Goal: Communication & Community: Participate in discussion

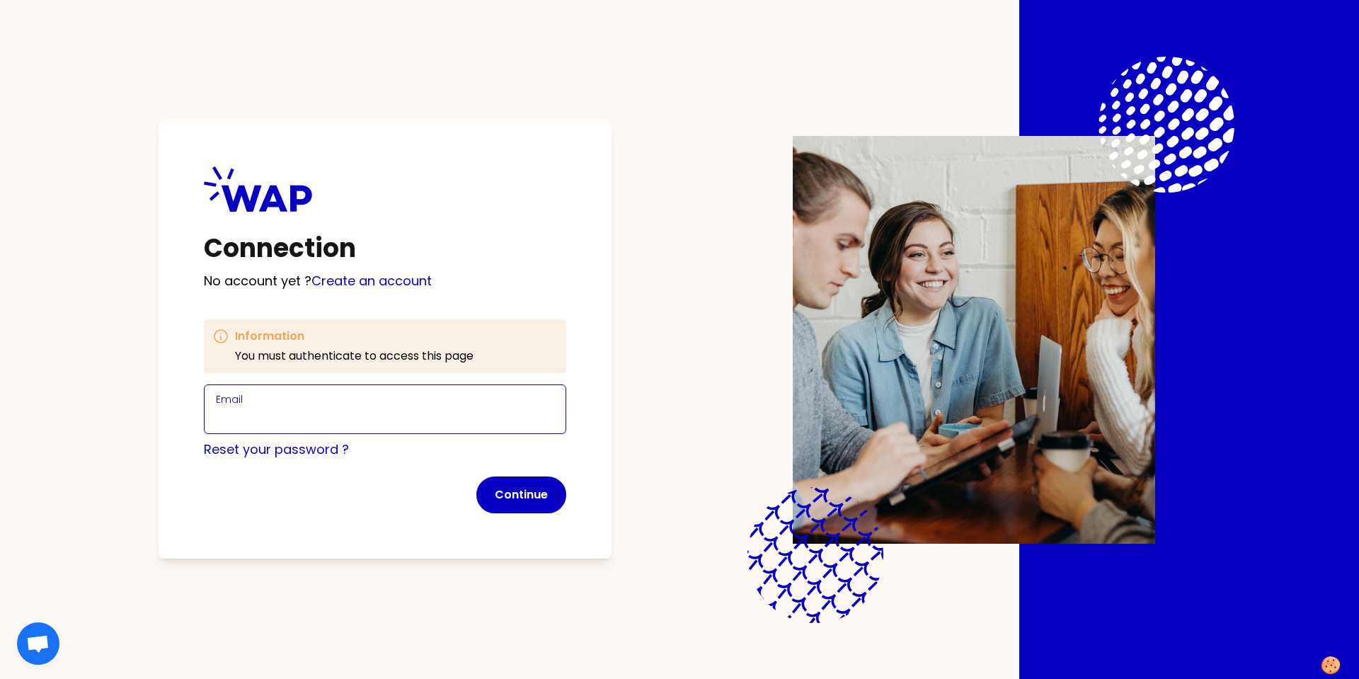
click at [283, 422] on input "Email" at bounding box center [385, 418] width 338 height 20
type input "beatriz.jodragaliano@cevalogistics.com"
click at [539, 502] on button "Continue" at bounding box center [521, 494] width 90 height 37
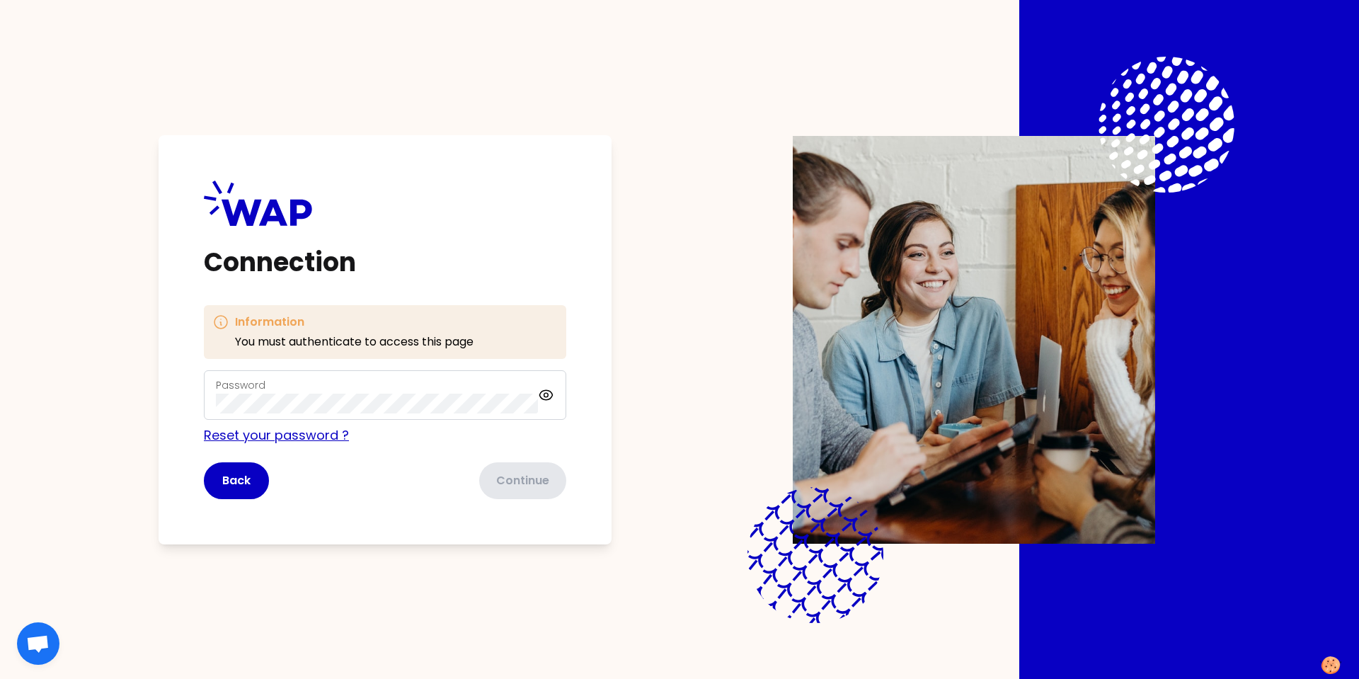
click at [274, 431] on link "Reset your password ?" at bounding box center [276, 435] width 145 height 18
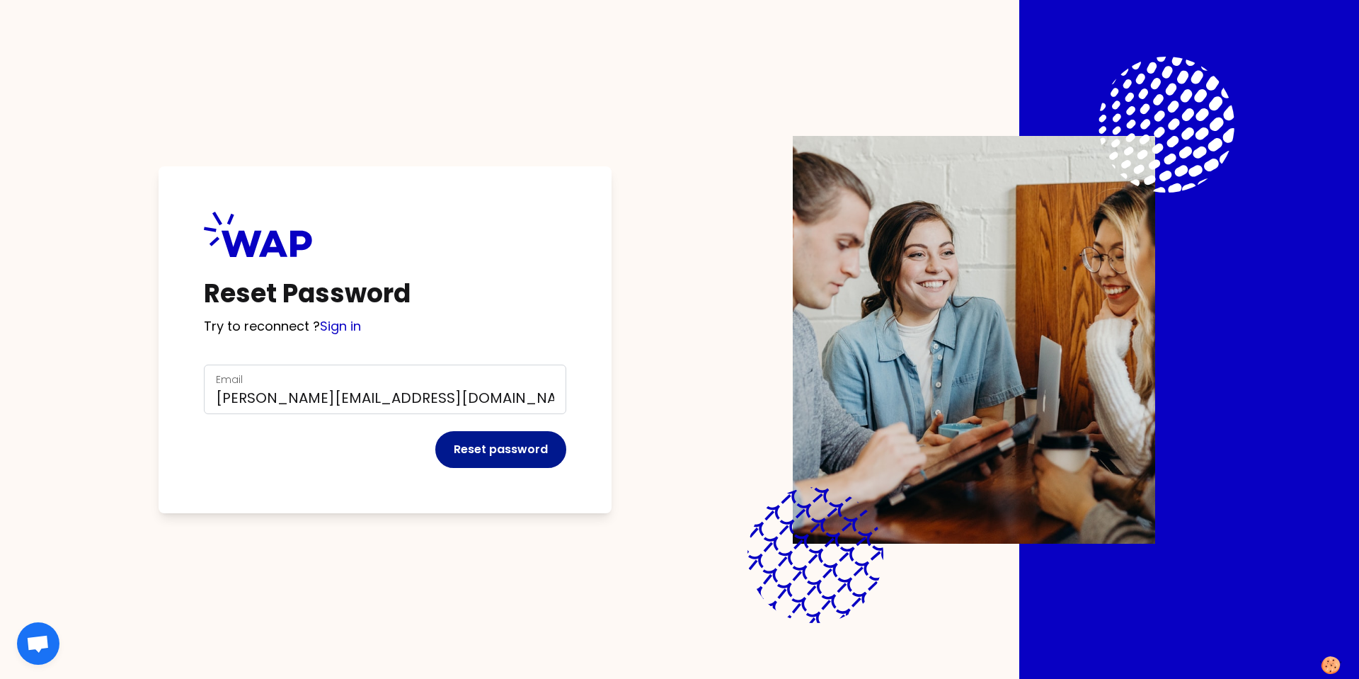
click at [512, 459] on button "Reset password" at bounding box center [500, 449] width 131 height 37
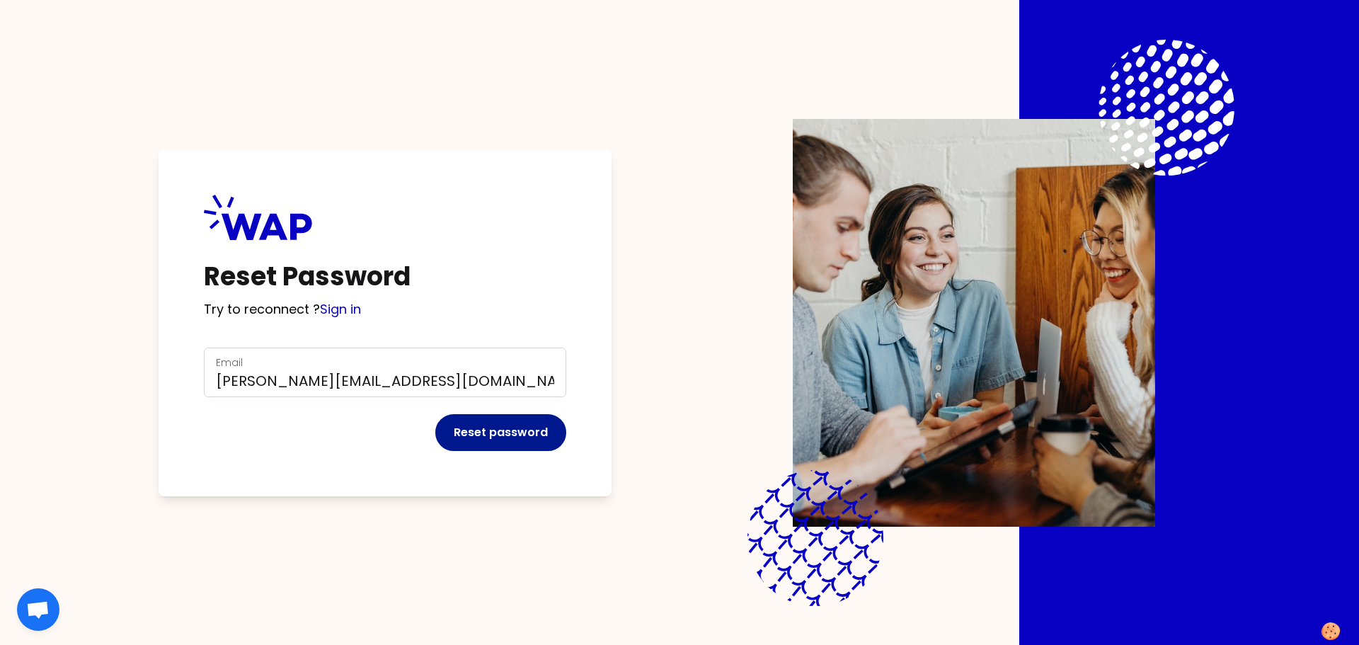
click at [491, 439] on button "Reset password" at bounding box center [500, 432] width 131 height 37
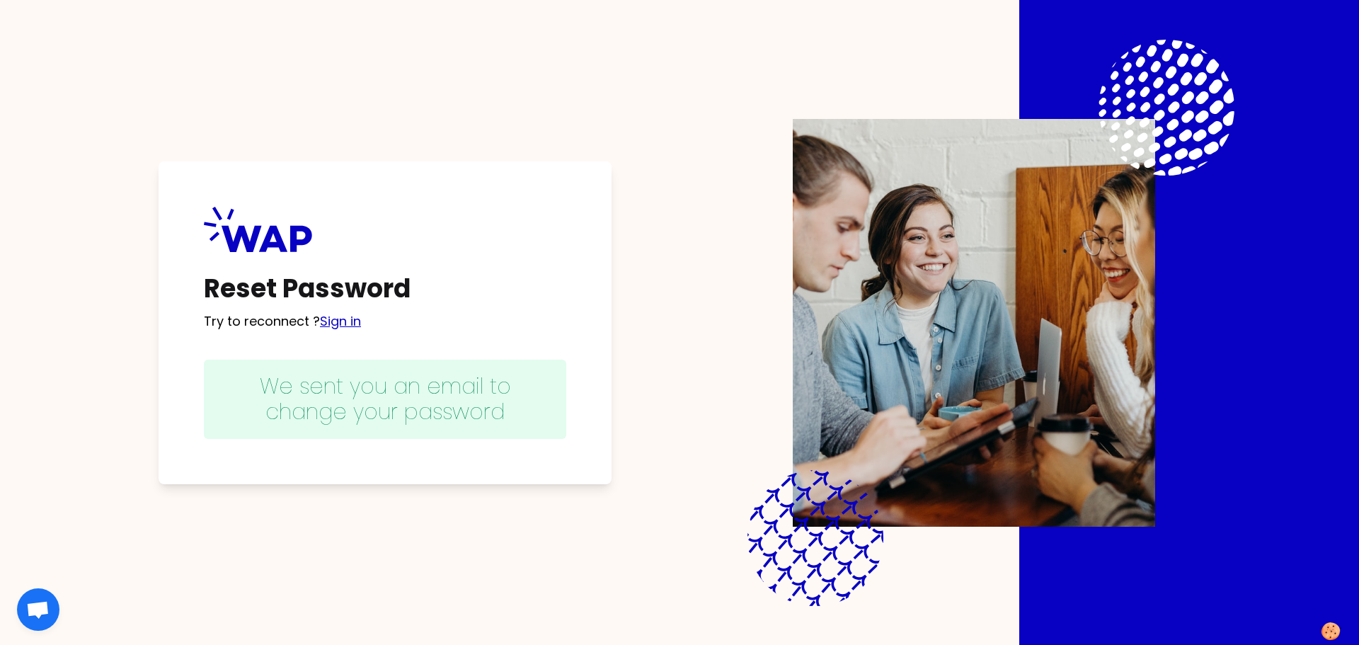
click at [340, 321] on link "Sign in" at bounding box center [340, 321] width 41 height 18
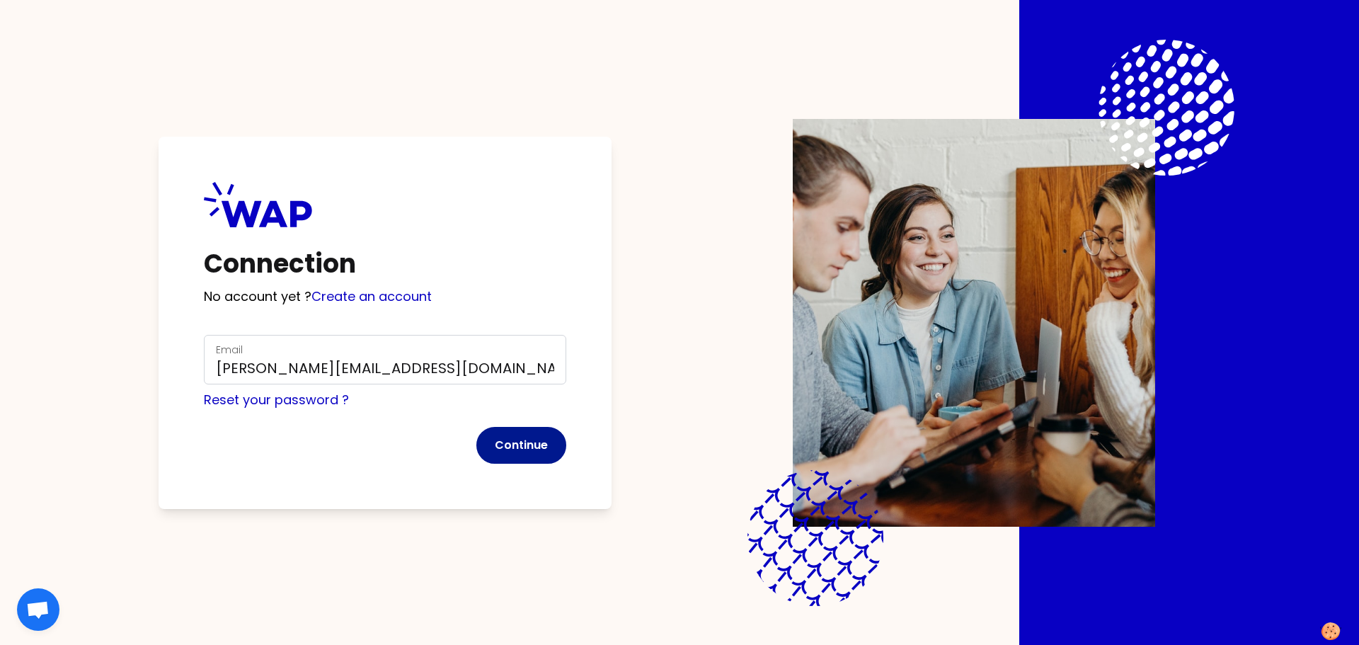
click at [518, 453] on button "Continue" at bounding box center [521, 445] width 90 height 37
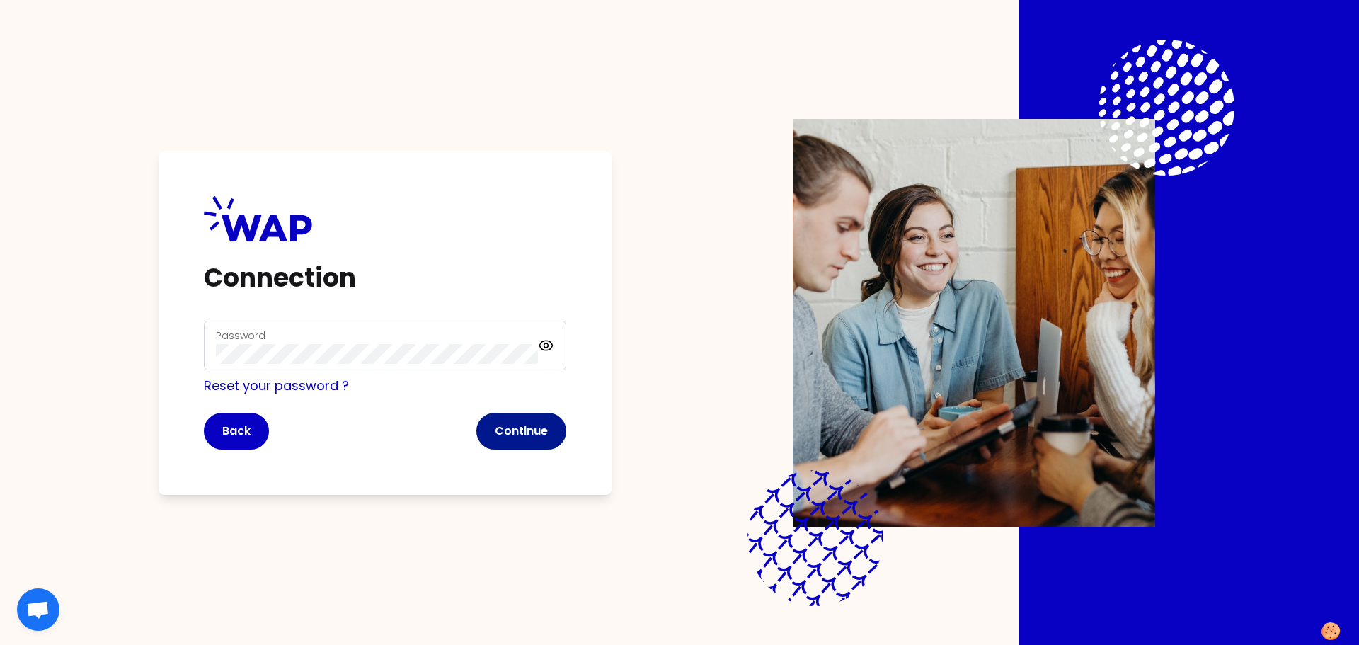
click at [510, 448] on button "Continue" at bounding box center [521, 431] width 90 height 37
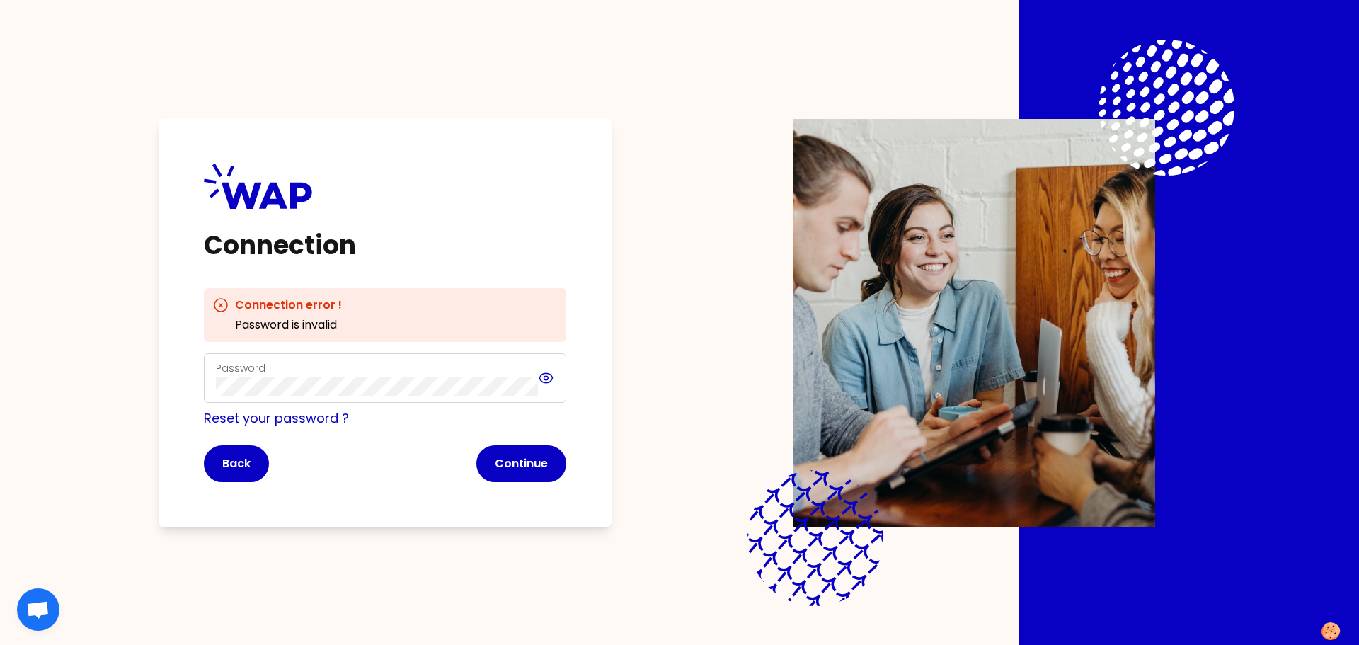
click at [547, 377] on icon at bounding box center [546, 377] width 16 height 17
click at [528, 464] on button "Continue" at bounding box center [521, 463] width 90 height 37
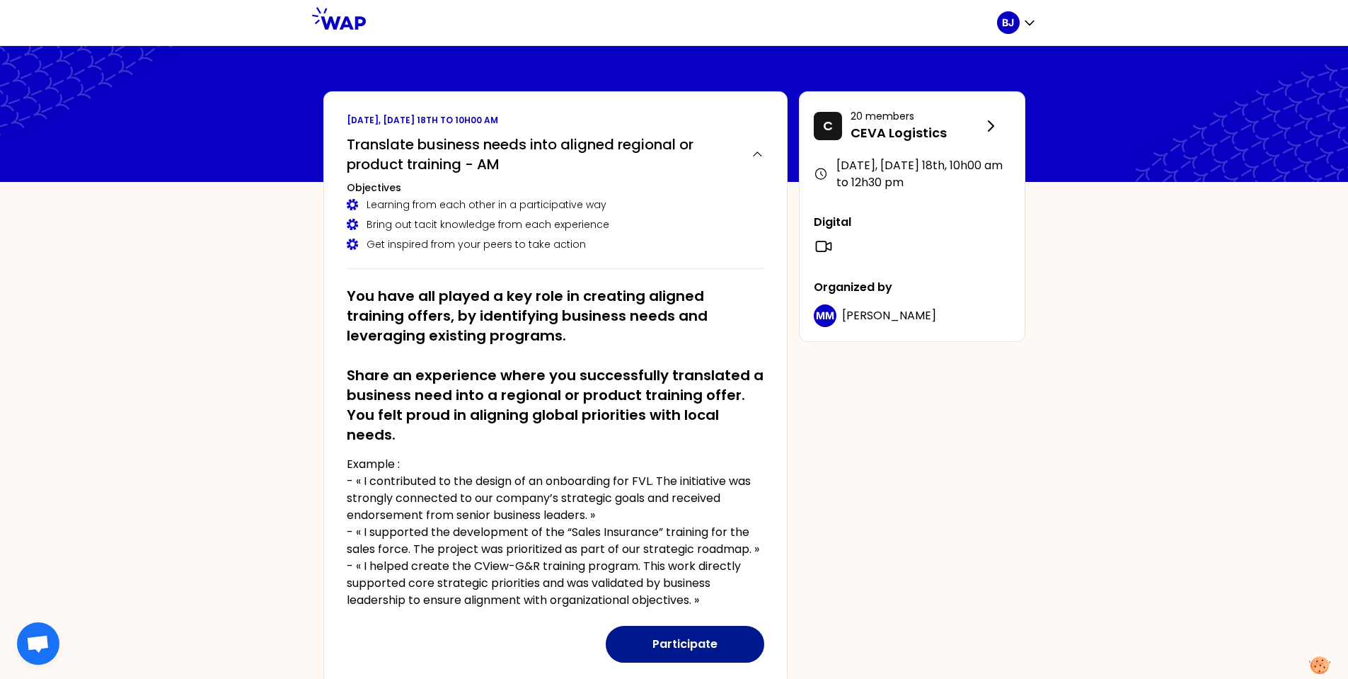
click at [716, 644] on button "Participate" at bounding box center [685, 644] width 159 height 37
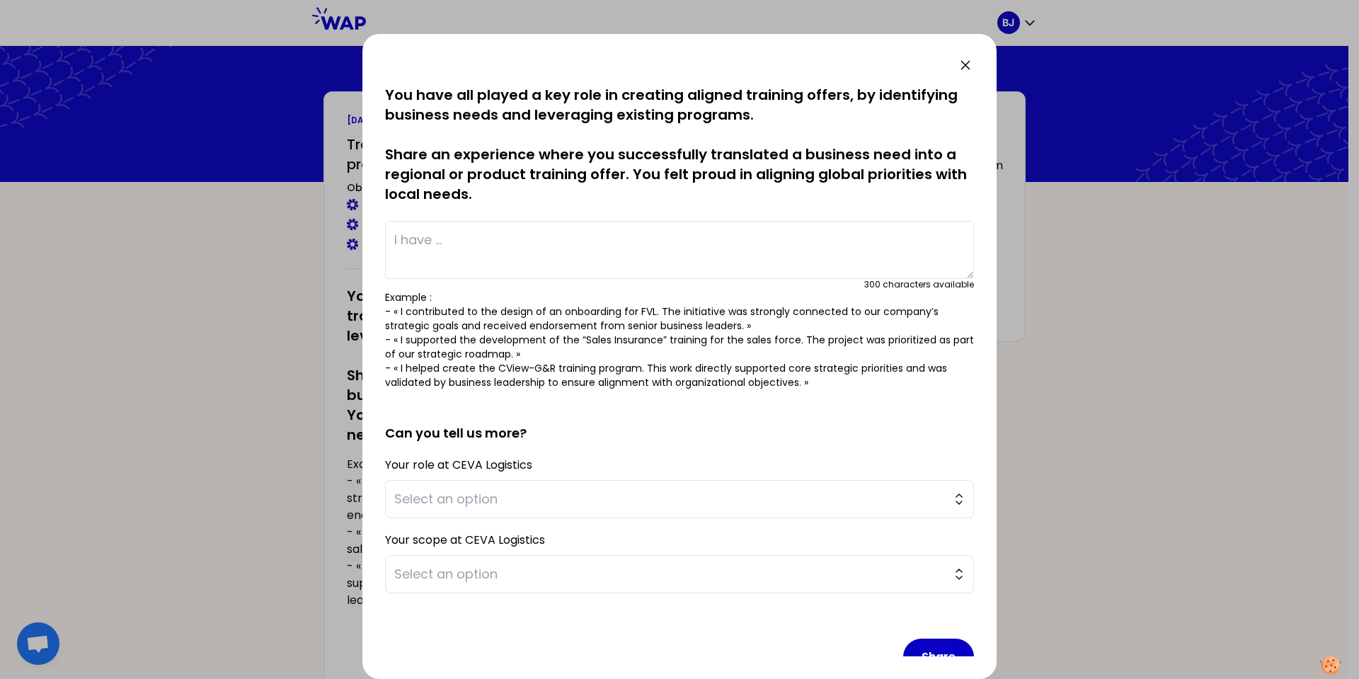
click at [973, 67] on div "saved You have all played a key role in creating aligned training offers, by id…" at bounding box center [679, 356] width 634 height 645
click at [966, 67] on icon at bounding box center [965, 65] width 8 height 8
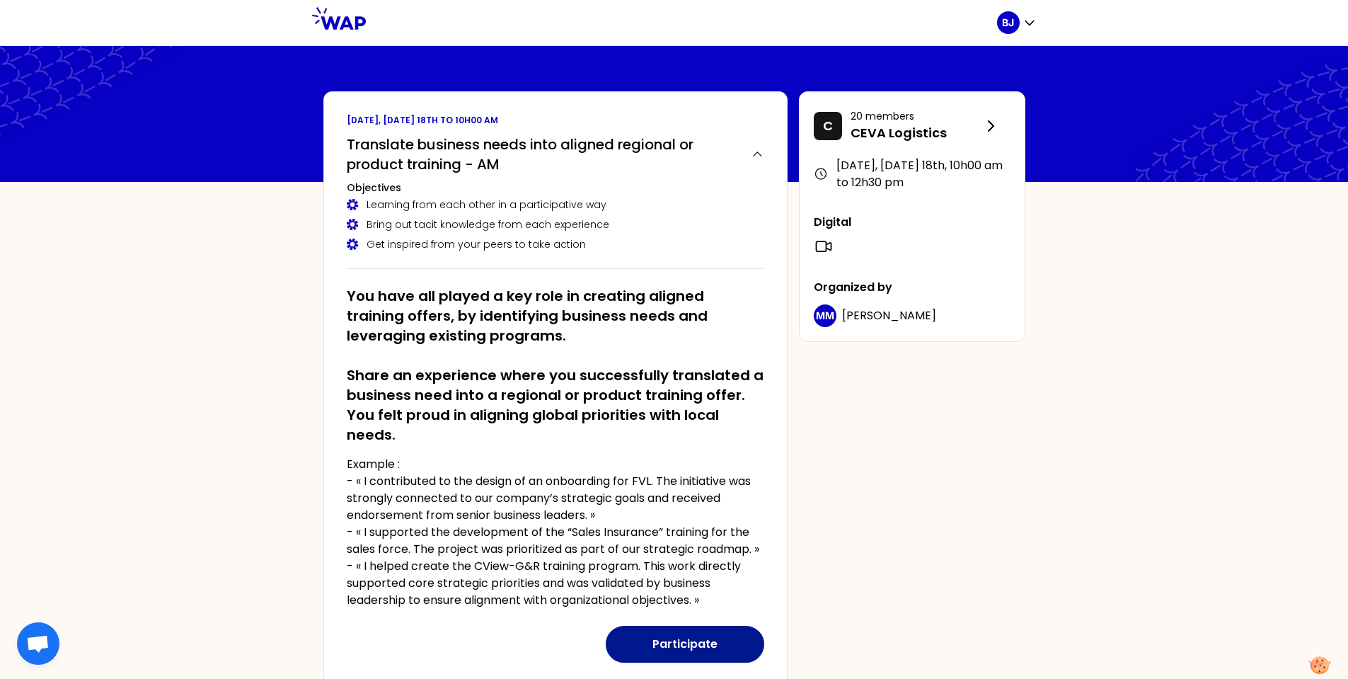
click at [694, 644] on button "Participate" at bounding box center [685, 644] width 159 height 37
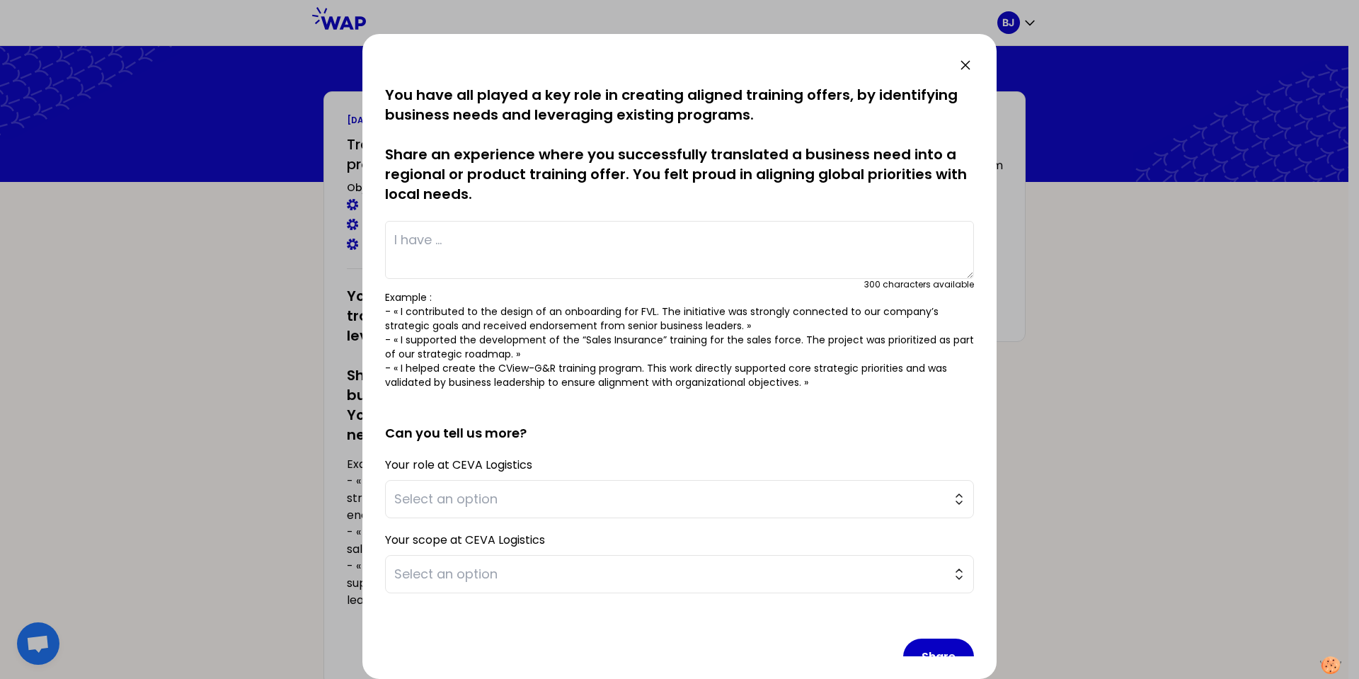
click at [966, 57] on icon at bounding box center [965, 65] width 17 height 17
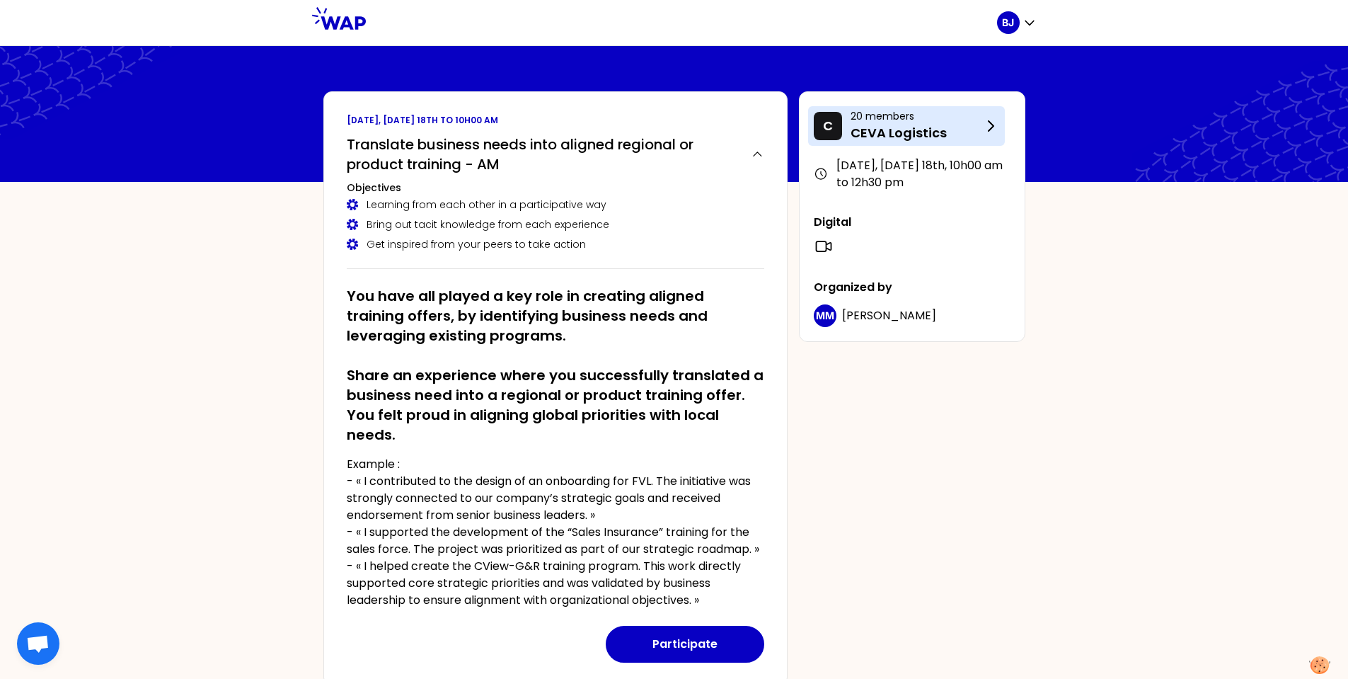
click at [924, 124] on p "CEVA Logistics" at bounding box center [917, 133] width 132 height 20
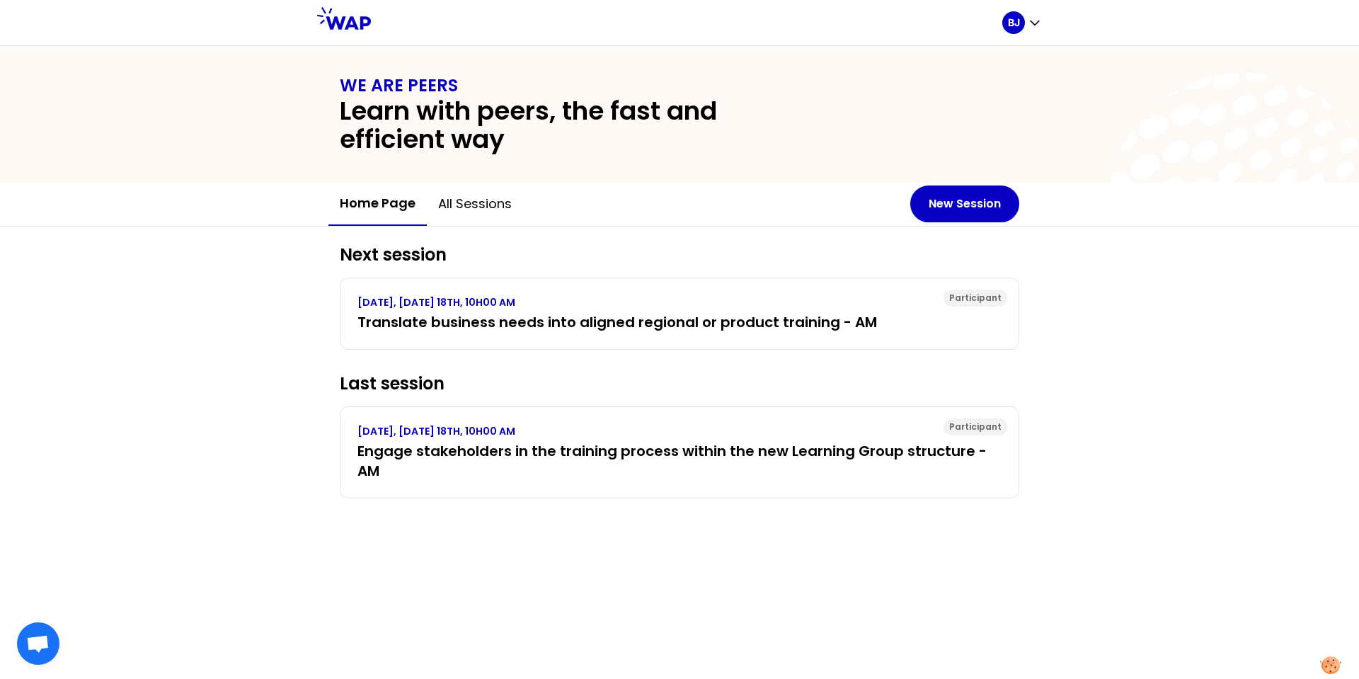
click at [345, 20] on icon at bounding box center [344, 18] width 54 height 23
click at [478, 201] on button "All sessions" at bounding box center [475, 204] width 96 height 42
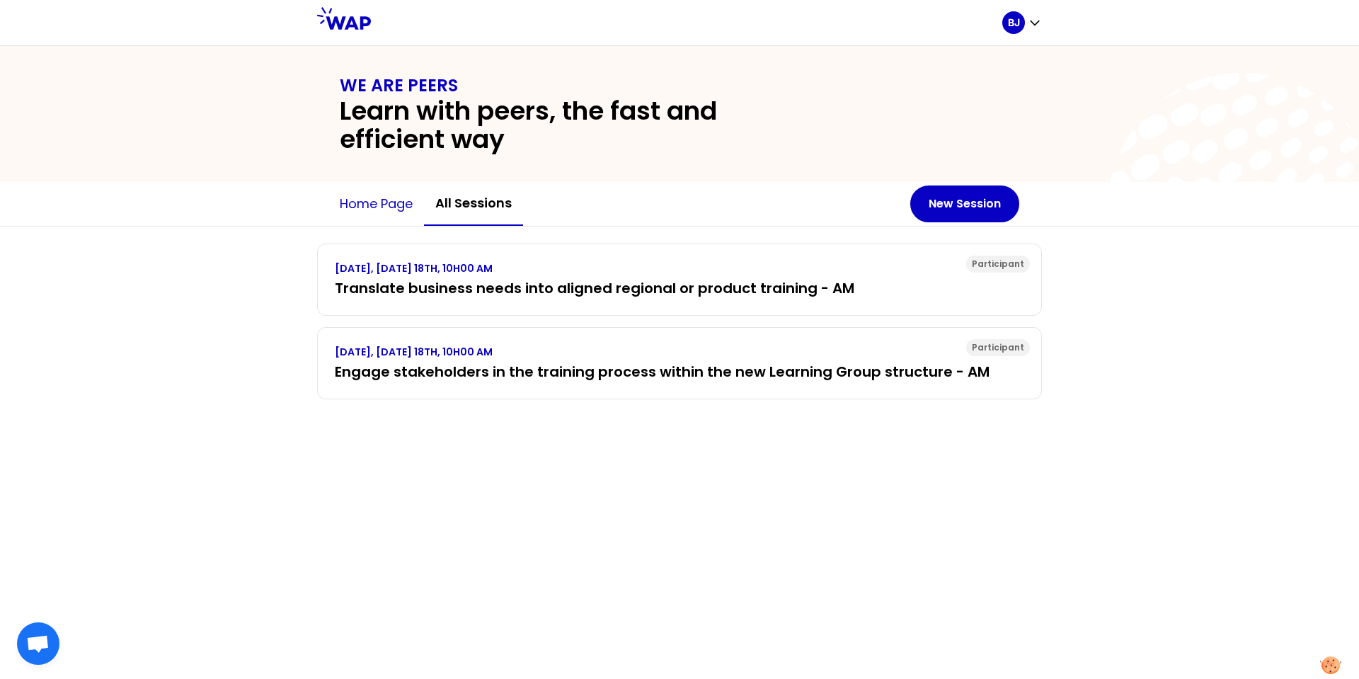
click at [386, 210] on button "Home page" at bounding box center [376, 204] width 96 height 42
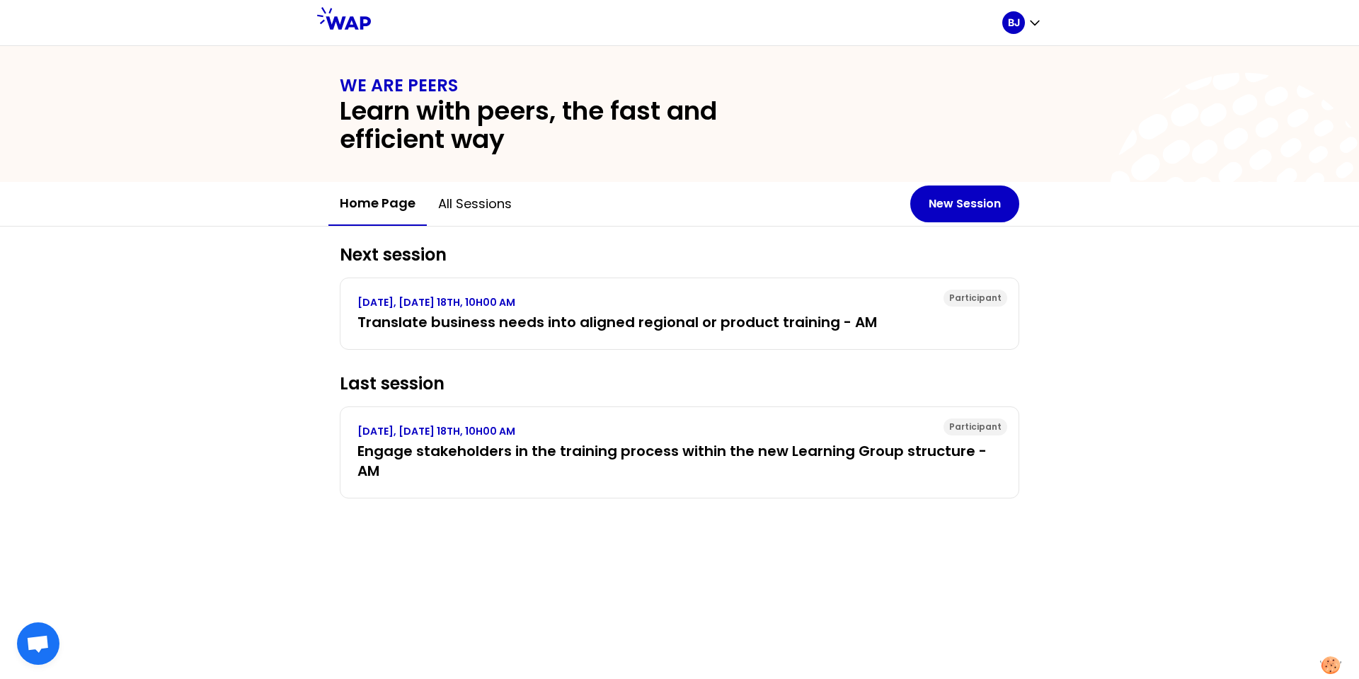
click at [350, 33] on link at bounding box center [344, 22] width 54 height 31
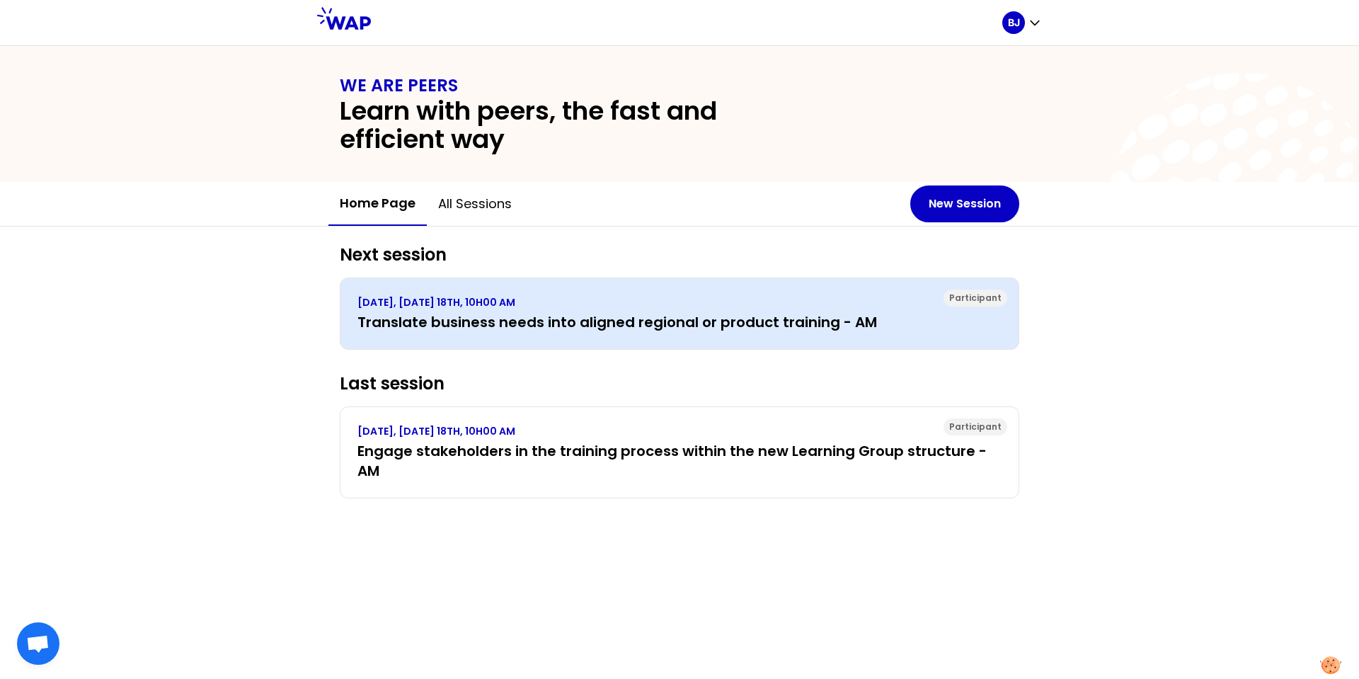
click at [673, 337] on div "Participant SEPTEMBER 2025, THURSDAY 18TH, 10H00 AM Translate business needs in…" at bounding box center [679, 313] width 679 height 72
click at [671, 321] on h3 "Translate business needs into aligned regional or product training - AM" at bounding box center [679, 322] width 644 height 20
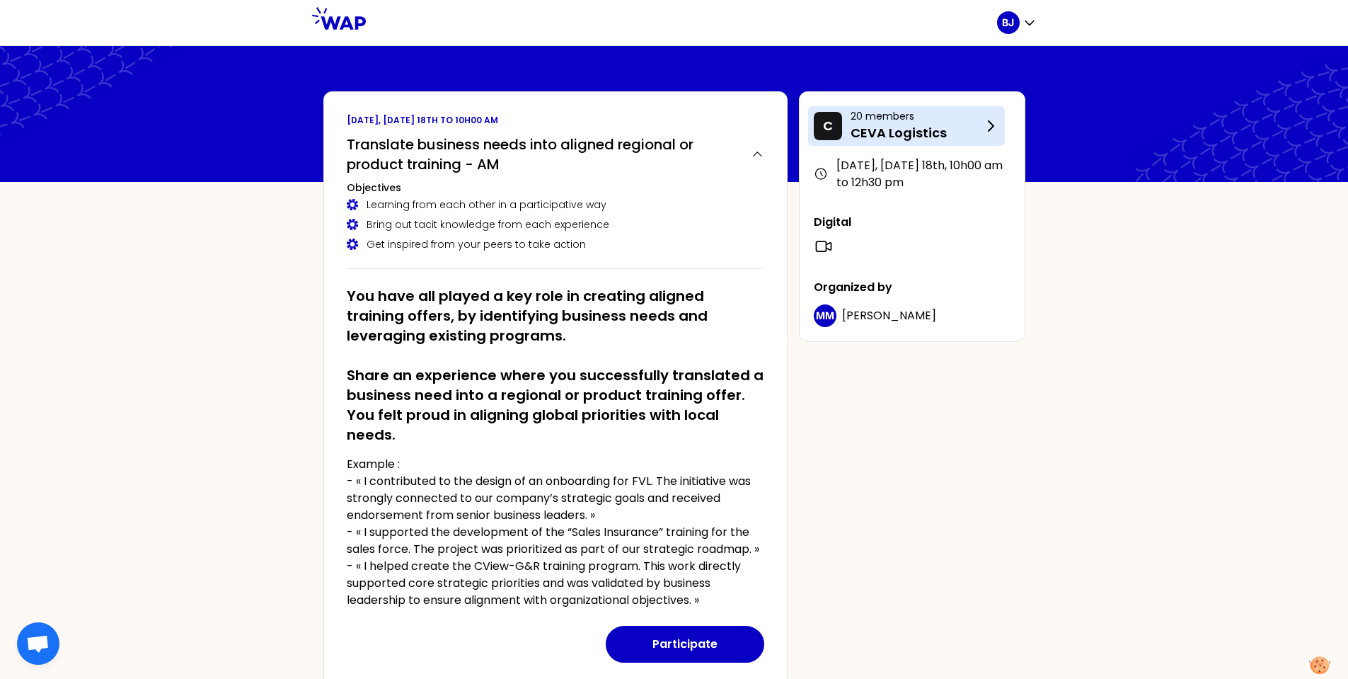
click at [875, 132] on p "CEVA Logistics" at bounding box center [917, 133] width 132 height 20
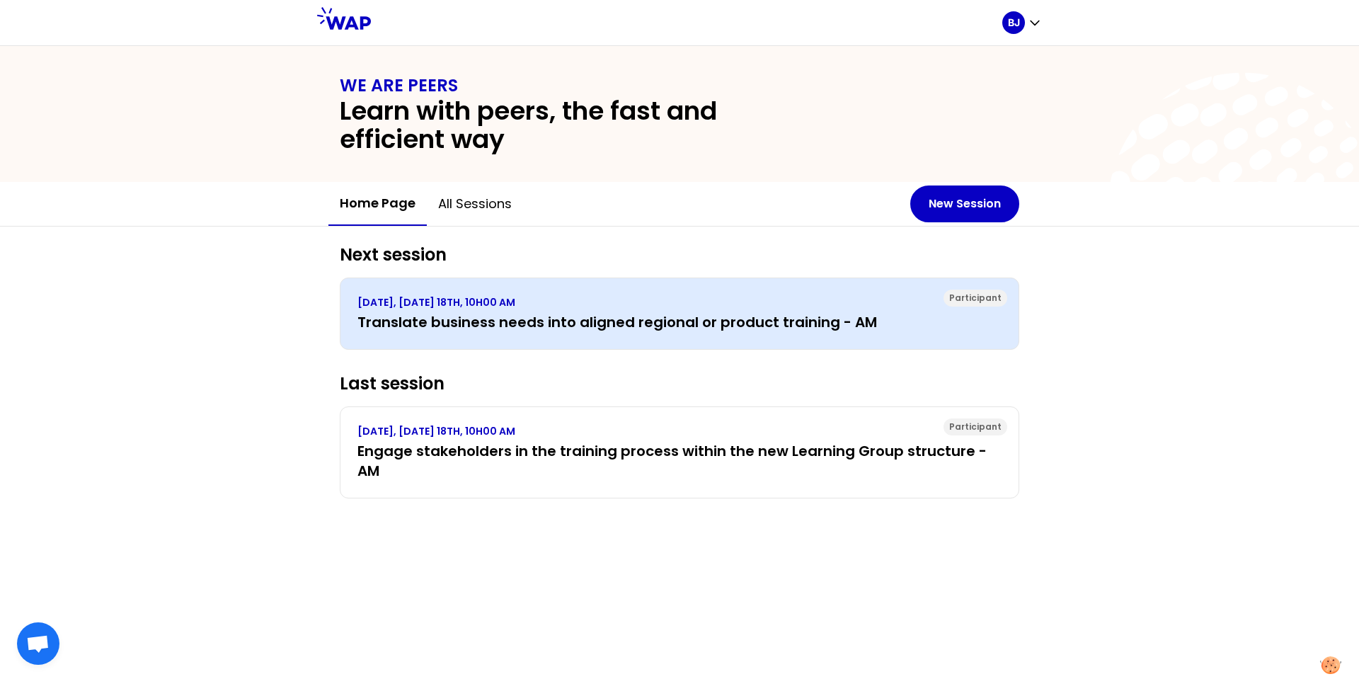
click at [554, 335] on div "Participant SEPTEMBER 2025, THURSDAY 18TH, 10H00 AM Translate business needs in…" at bounding box center [679, 313] width 679 height 72
click at [958, 305] on div "Participant" at bounding box center [976, 297] width 64 height 17
click at [635, 319] on h3 "Translate business needs into aligned regional or product training - AM" at bounding box center [679, 322] width 644 height 20
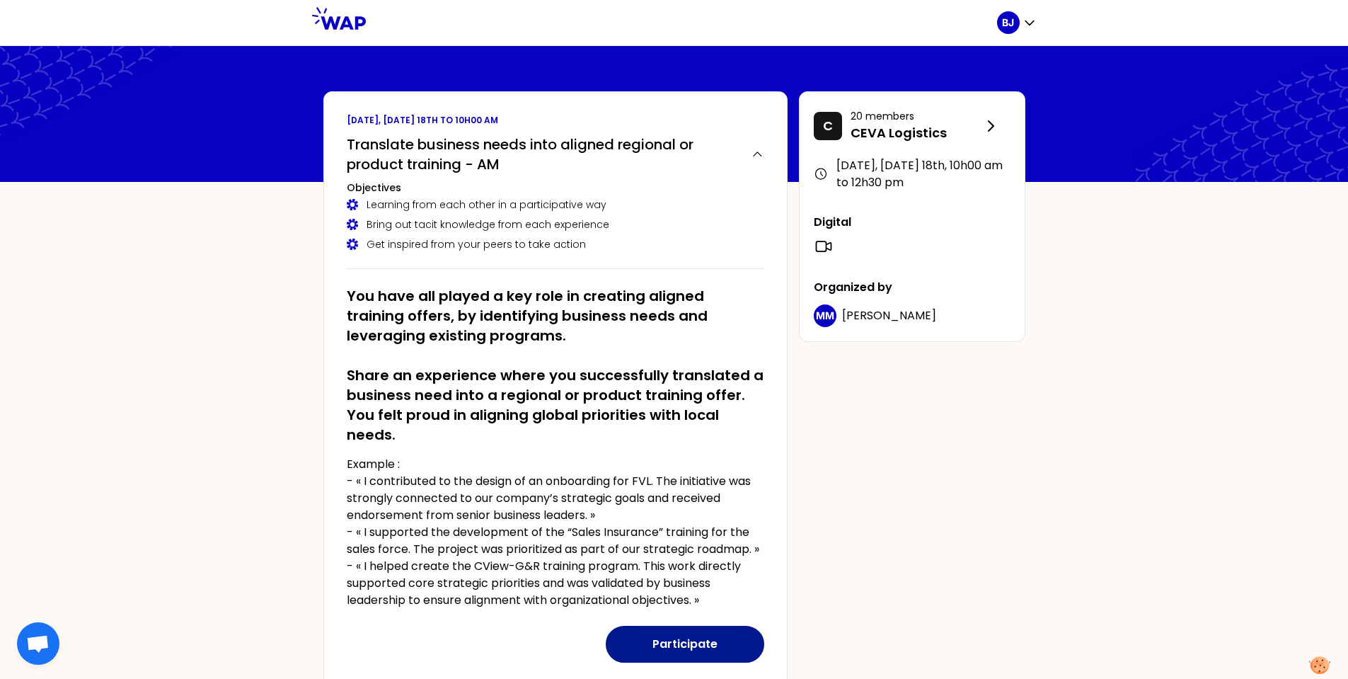
click at [680, 646] on button "Participate" at bounding box center [685, 644] width 159 height 37
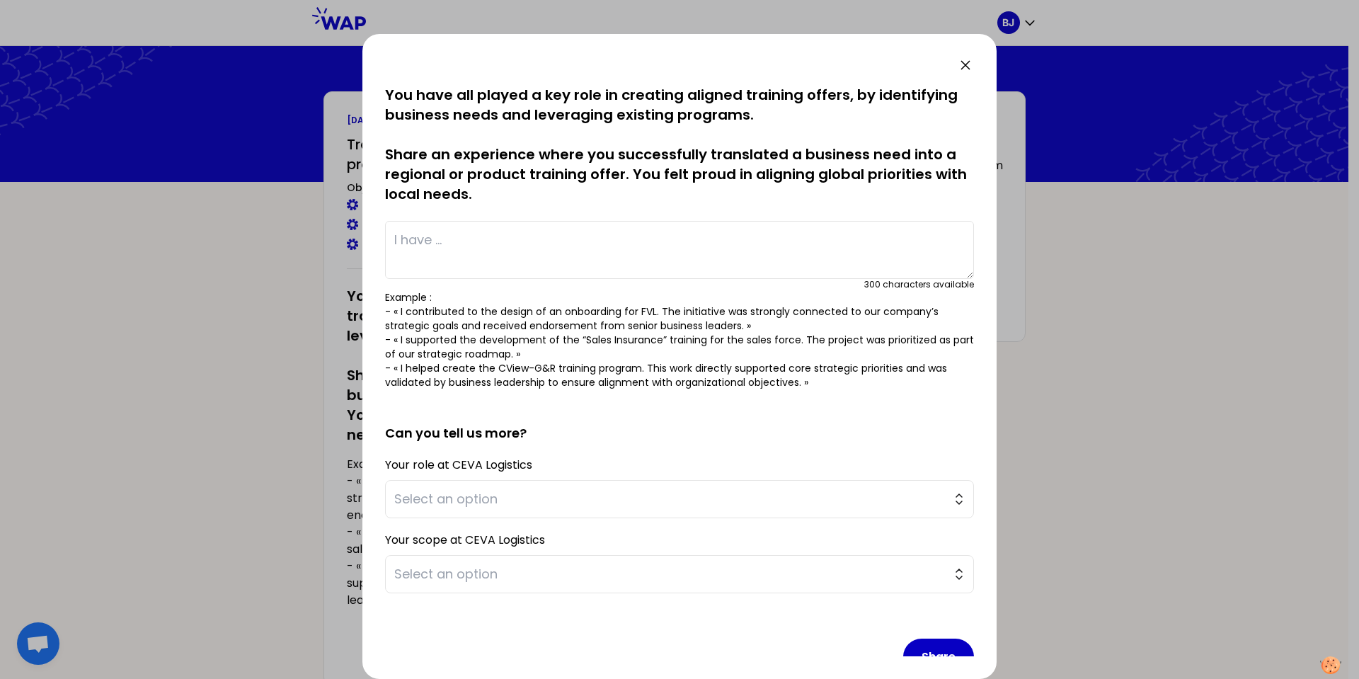
click at [442, 241] on textarea at bounding box center [679, 250] width 589 height 58
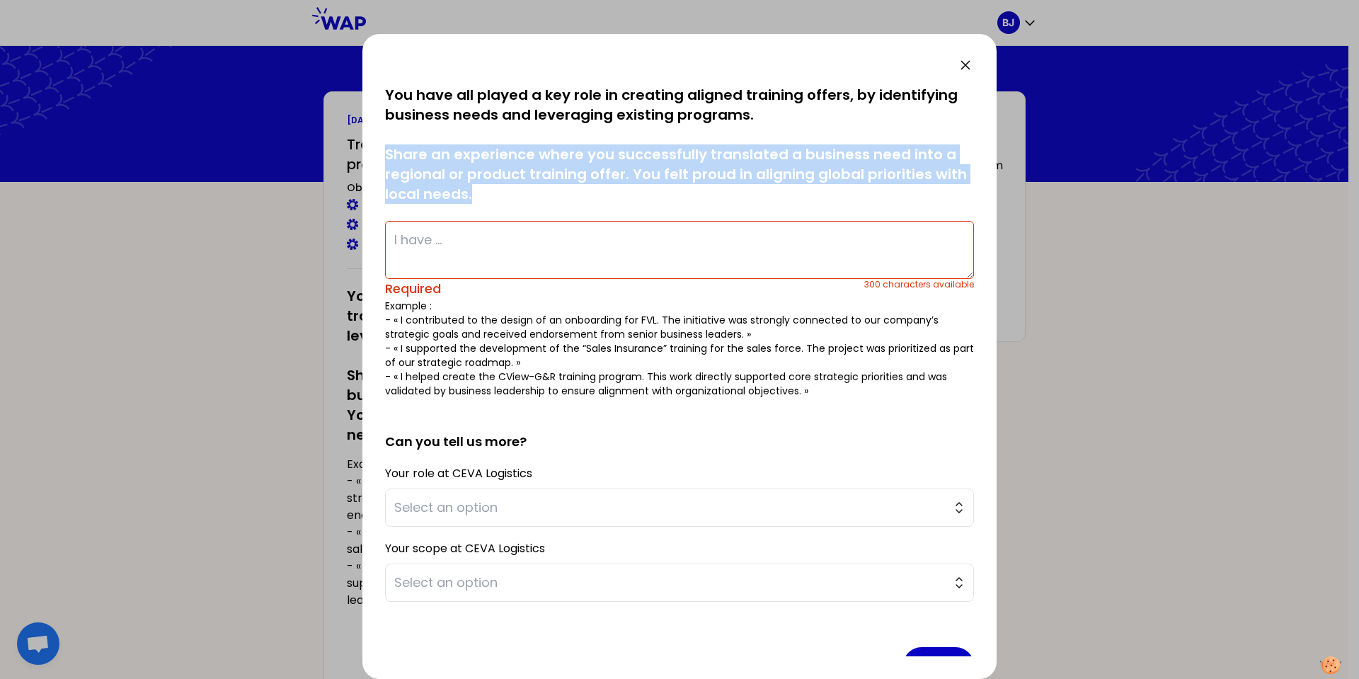
drag, startPoint x: 384, startPoint y: 149, endPoint x: 473, endPoint y: 193, distance: 98.8
click at [473, 193] on div "saved You have all played a key role in creating aligned training offers, by id…" at bounding box center [679, 356] width 634 height 645
copy p "Share an experience where you successfully translated a business need into a re…"
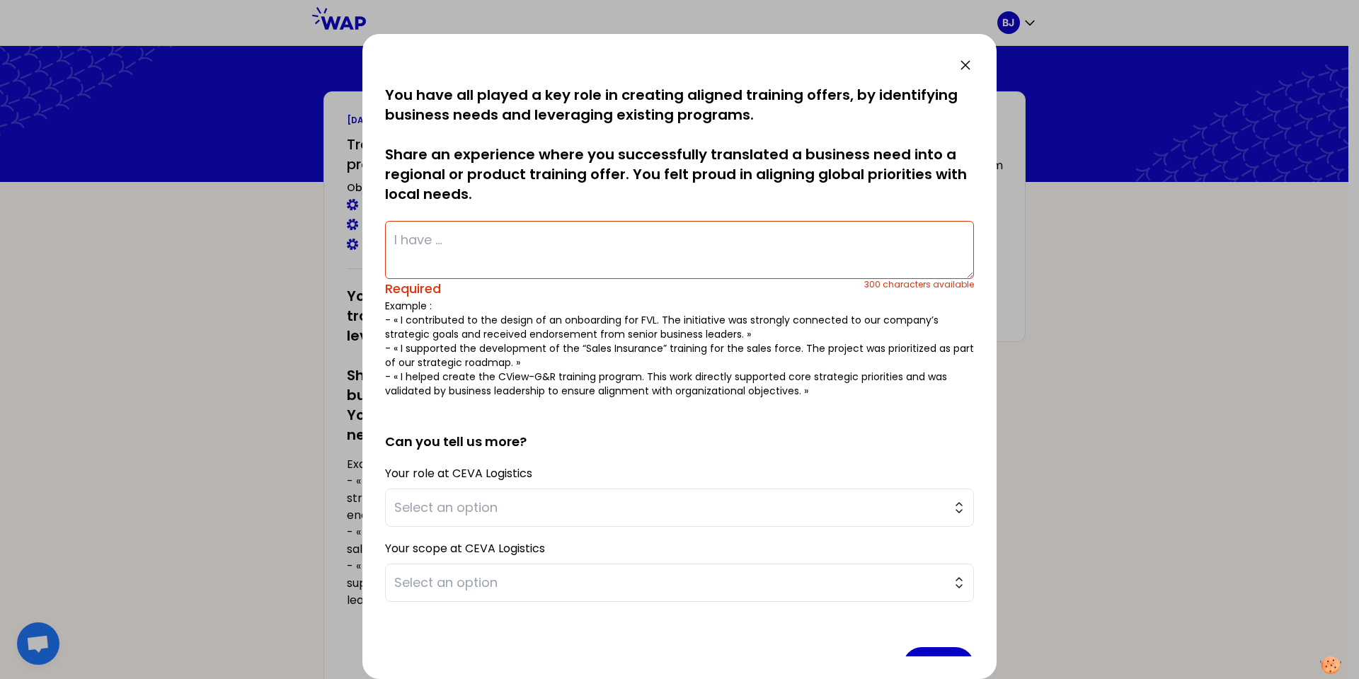
click at [457, 251] on textarea at bounding box center [679, 250] width 589 height 58
paste textarea "created a short Contract Logistics product training to quickly introduce the pr…"
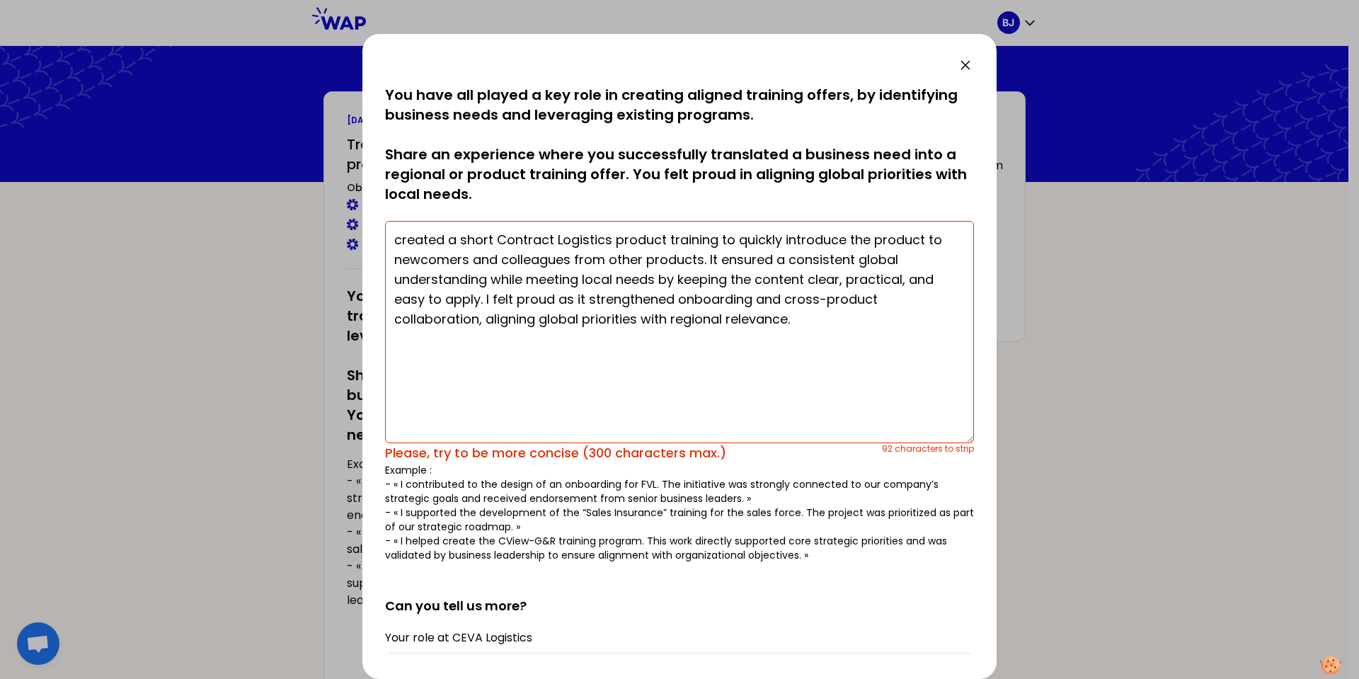
drag, startPoint x: 960, startPoint y: 276, endPoint x: 837, endPoint y: 386, distance: 165.5
click at [962, 443] on textarea "created a short Contract Logistics product training to quickly introduce the pr…" at bounding box center [679, 332] width 589 height 222
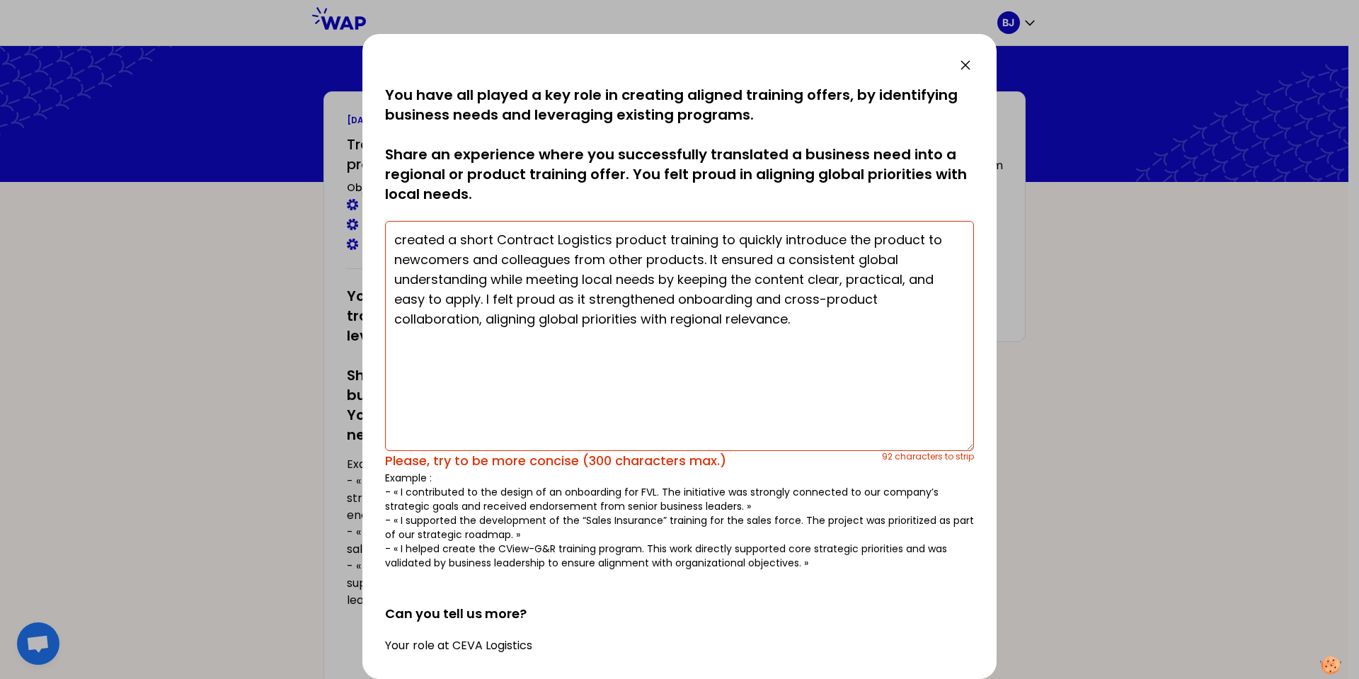
click at [392, 238] on textarea "created a short Contract Logistics product training to quickly introduce the pr…" at bounding box center [679, 336] width 589 height 230
click at [658, 241] on textarea "I created a short Contract Logistics product training to quickly introduce the …" at bounding box center [679, 336] width 589 height 230
drag, startPoint x: 492, startPoint y: 279, endPoint x: 481, endPoint y: 294, distance: 18.7
click at [481, 294] on textarea "I created a short Contract Logistics training to quickly introduce the product …" at bounding box center [679, 336] width 589 height 230
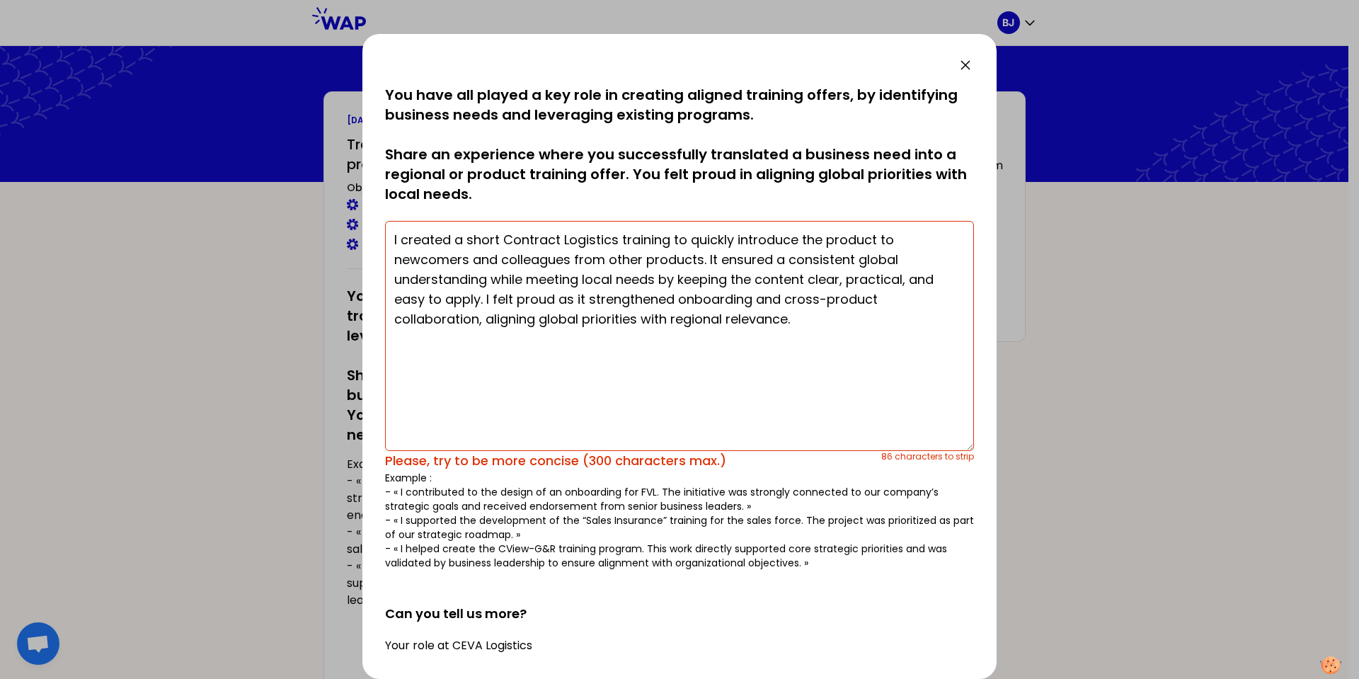
click at [539, 281] on textarea "I created a short Contract Logistics training to quickly introduce the product …" at bounding box center [679, 336] width 589 height 230
drag, startPoint x: 529, startPoint y: 277, endPoint x: 481, endPoint y: 300, distance: 53.8
click at [481, 300] on textarea "I created a short Contract Logistics training to quickly introduce the product …" at bounding box center [679, 336] width 589 height 230
drag, startPoint x: 688, startPoint y: 299, endPoint x: 707, endPoint y: 328, distance: 34.2
click at [707, 328] on textarea "I created a short Contract Logistics training to quickly introduce the product …" at bounding box center [679, 336] width 589 height 230
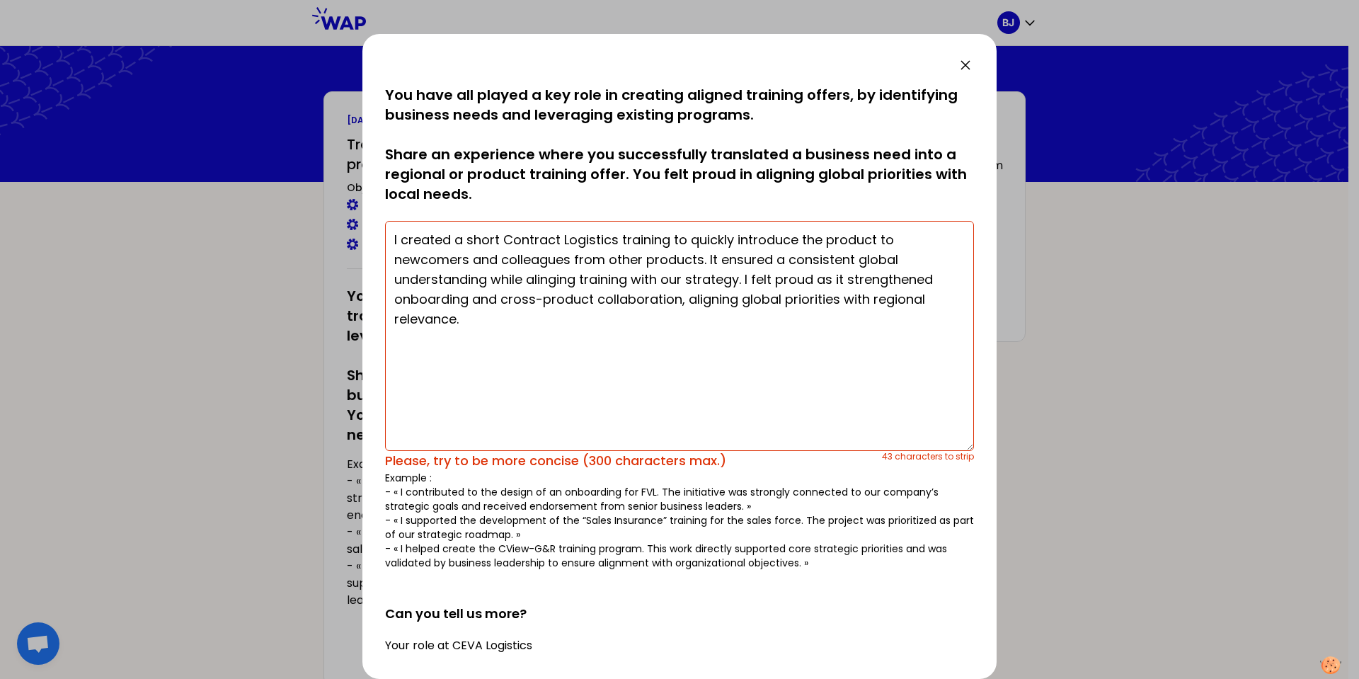
click at [707, 270] on textarea "I created a short Contract Logistics training to quickly introduce the product …" at bounding box center [679, 336] width 589 height 230
drag, startPoint x: 715, startPoint y: 260, endPoint x: 742, endPoint y: 278, distance: 32.2
click at [742, 278] on textarea "I created a short Contract Logistics training to quickly introduce the product …" at bounding box center [679, 336] width 589 height 230
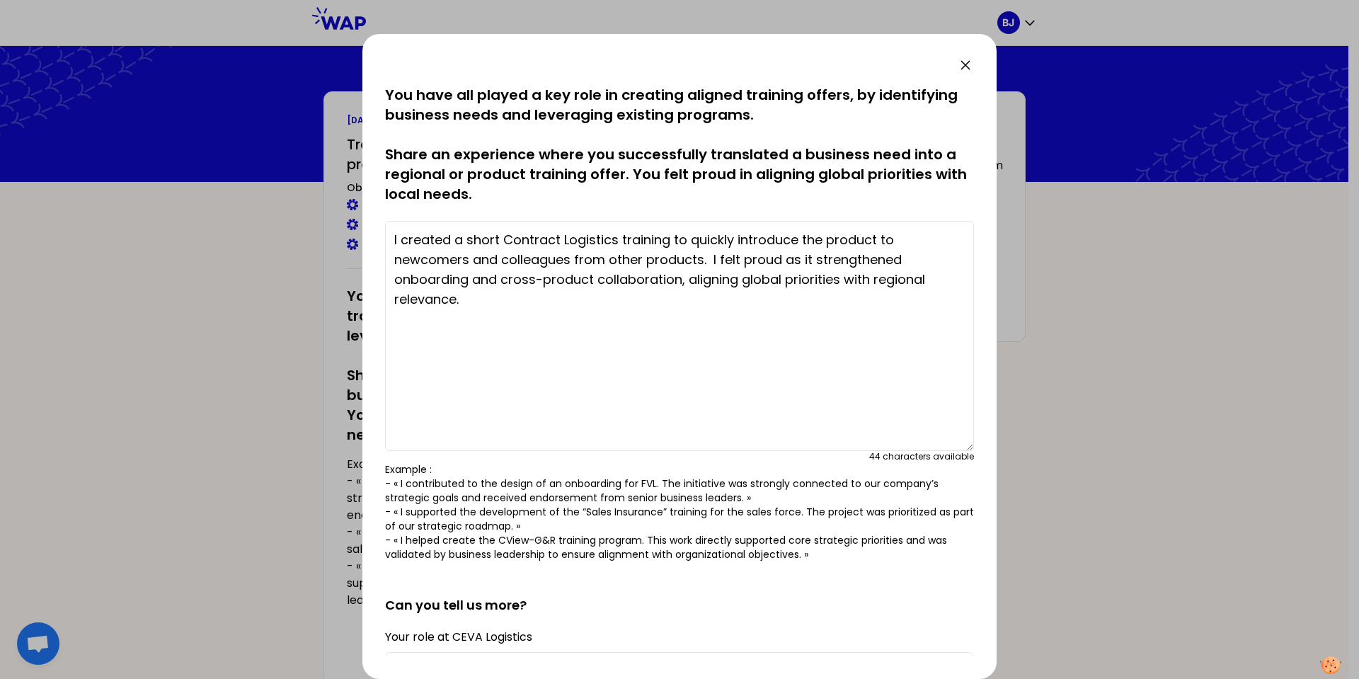
click at [495, 293] on textarea "I created a short Contract Logistics training to quickly introduce the product …" at bounding box center [679, 336] width 589 height 230
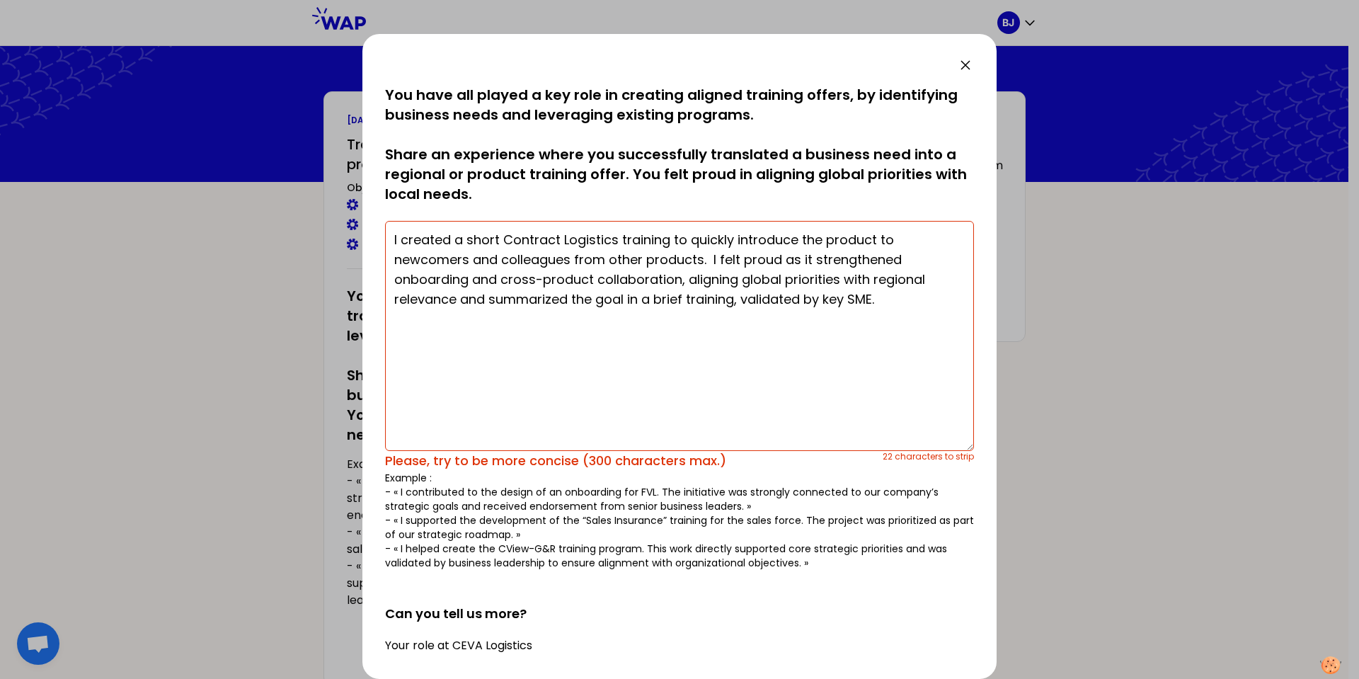
click at [614, 277] on textarea "I created a short Contract Logistics training to quickly introduce the product …" at bounding box center [679, 336] width 589 height 230
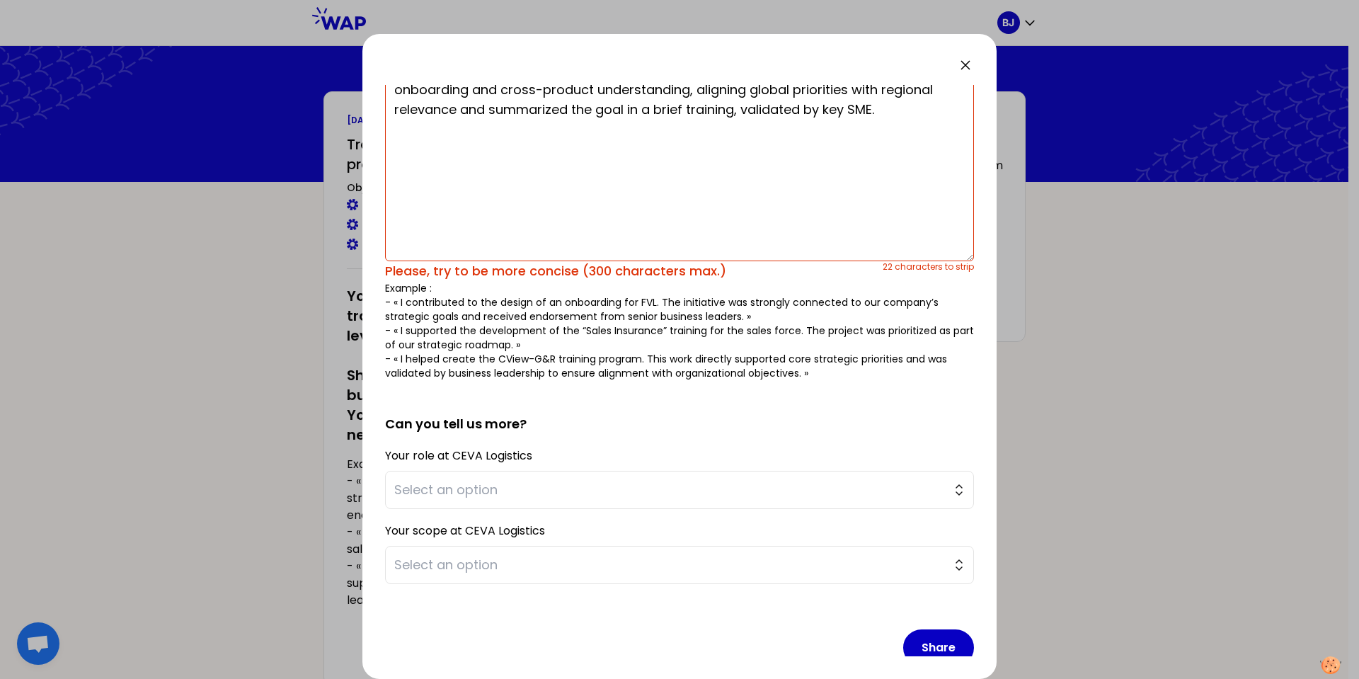
scroll to position [211, 0]
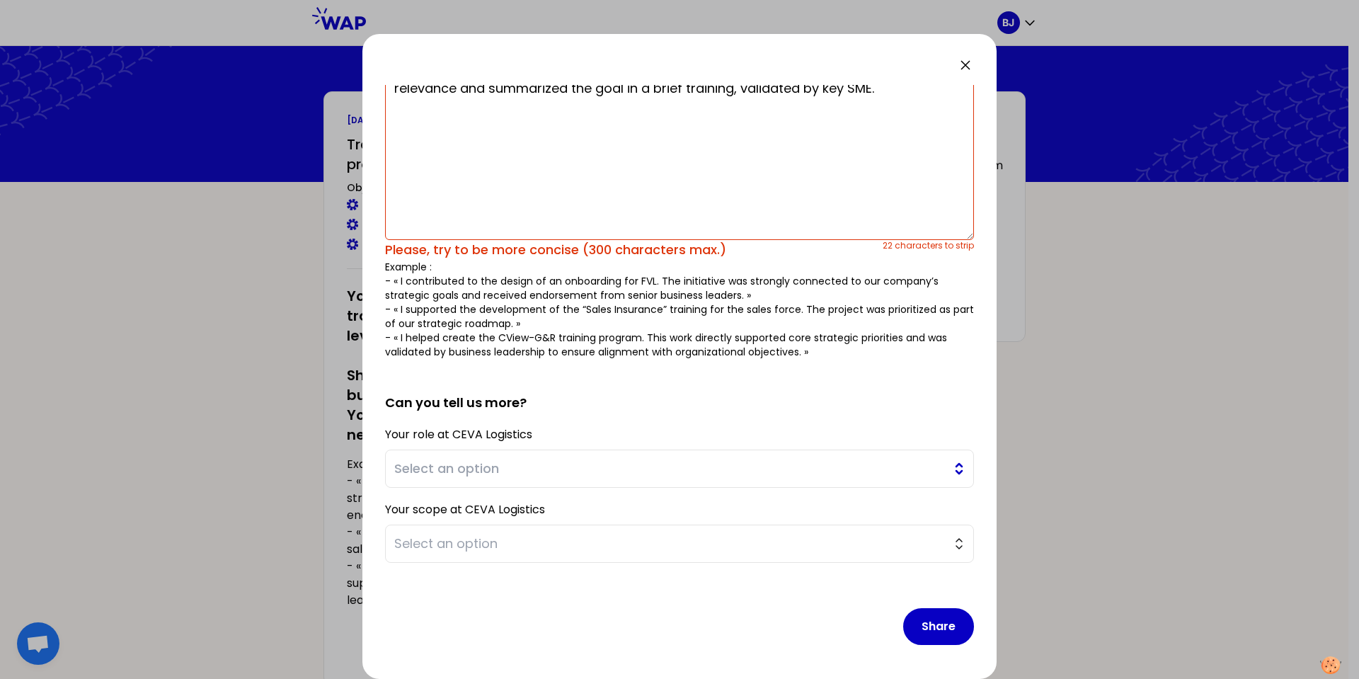
click at [469, 478] on button "Select an option" at bounding box center [679, 468] width 589 height 38
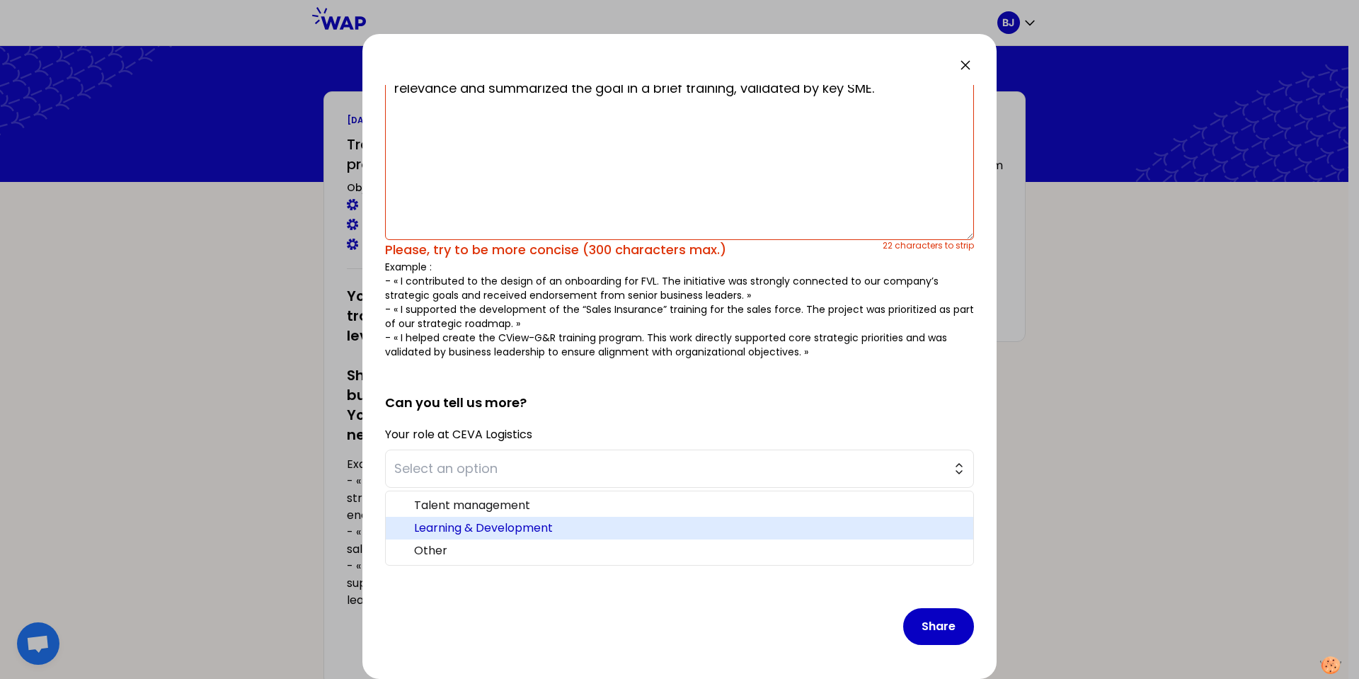
click at [470, 520] on span "Learning & Development" at bounding box center [688, 528] width 548 height 17
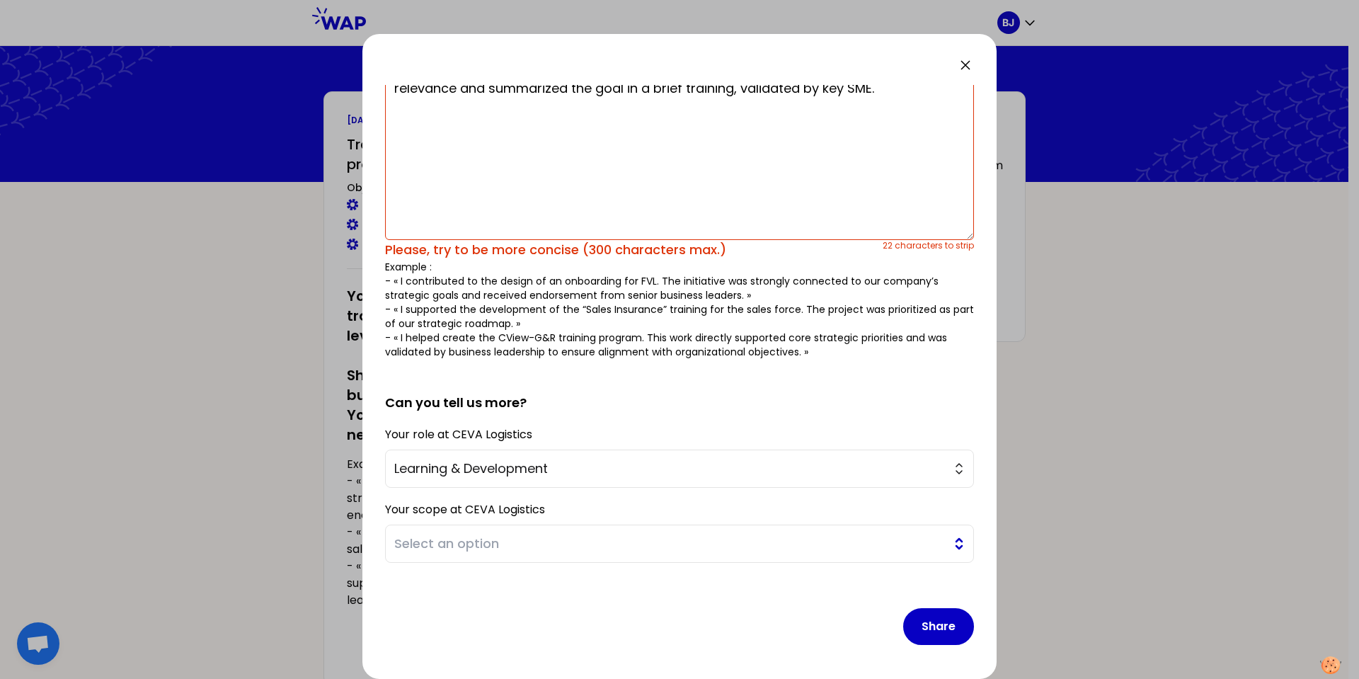
click at [478, 545] on span "Select an option" at bounding box center [669, 544] width 551 height 20
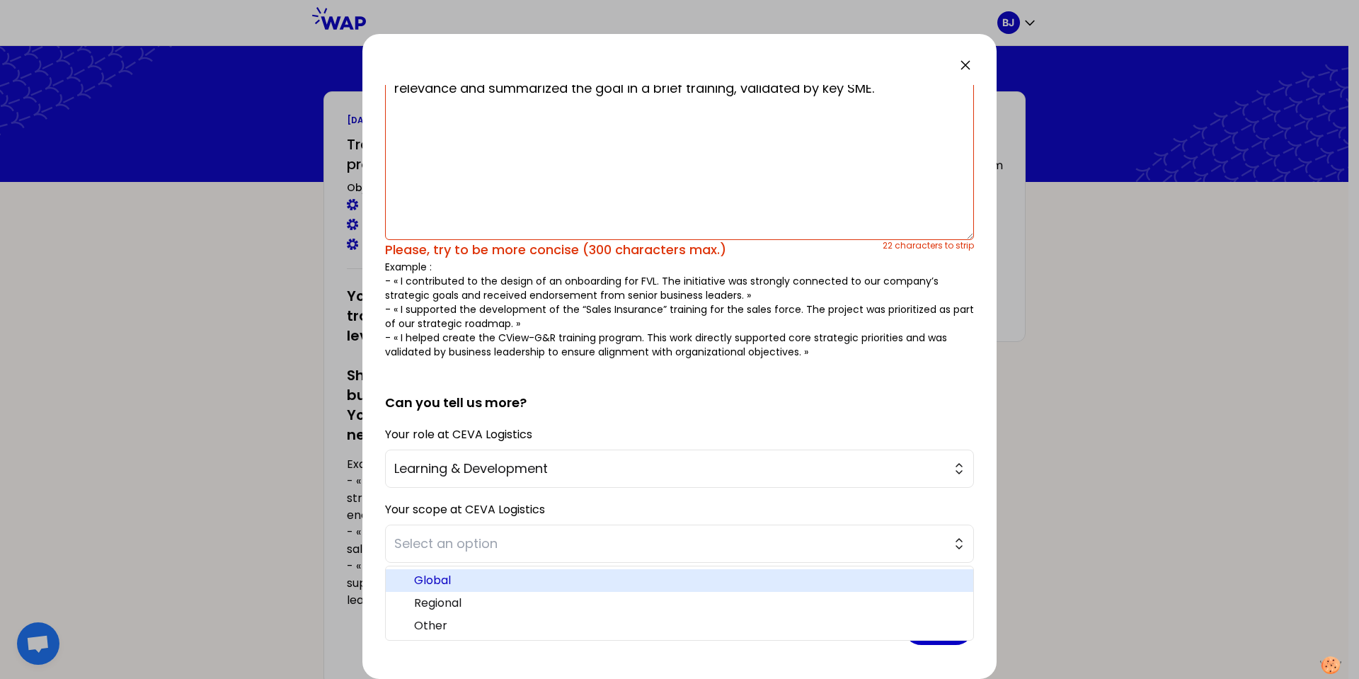
click at [469, 583] on span "Global" at bounding box center [688, 580] width 548 height 17
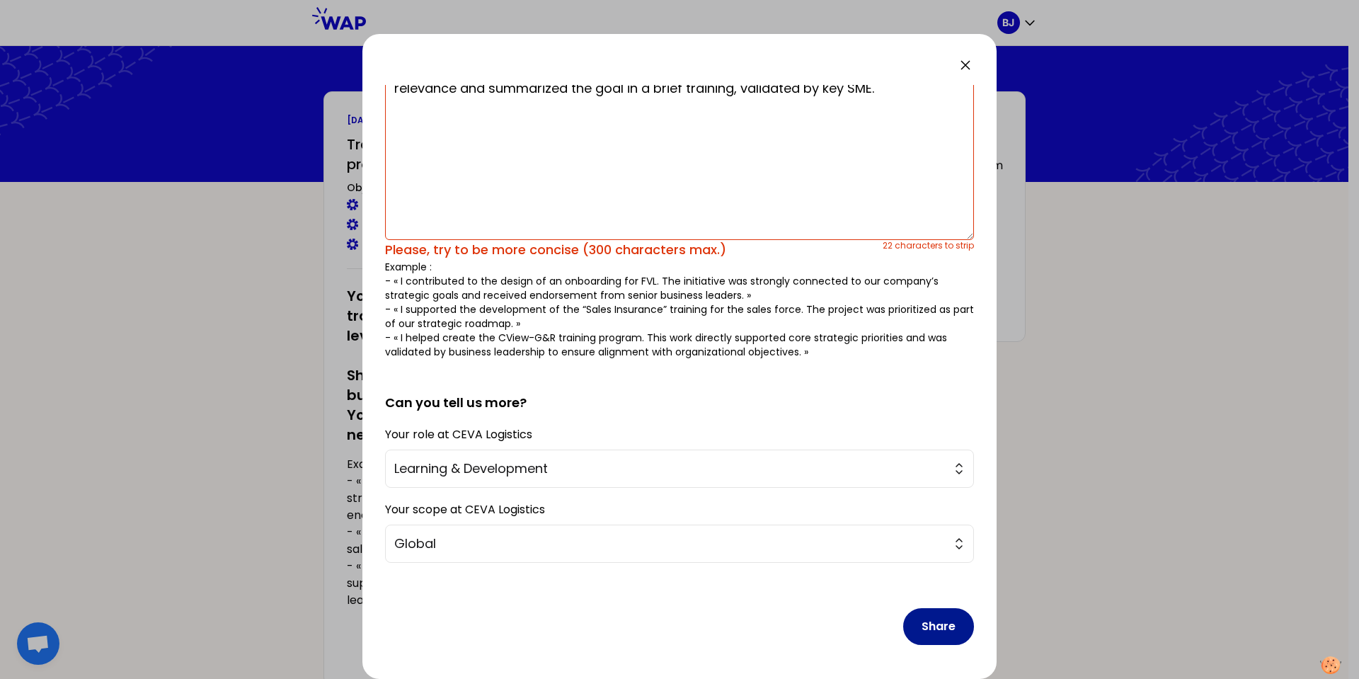
click at [938, 624] on button "Share" at bounding box center [938, 626] width 71 height 37
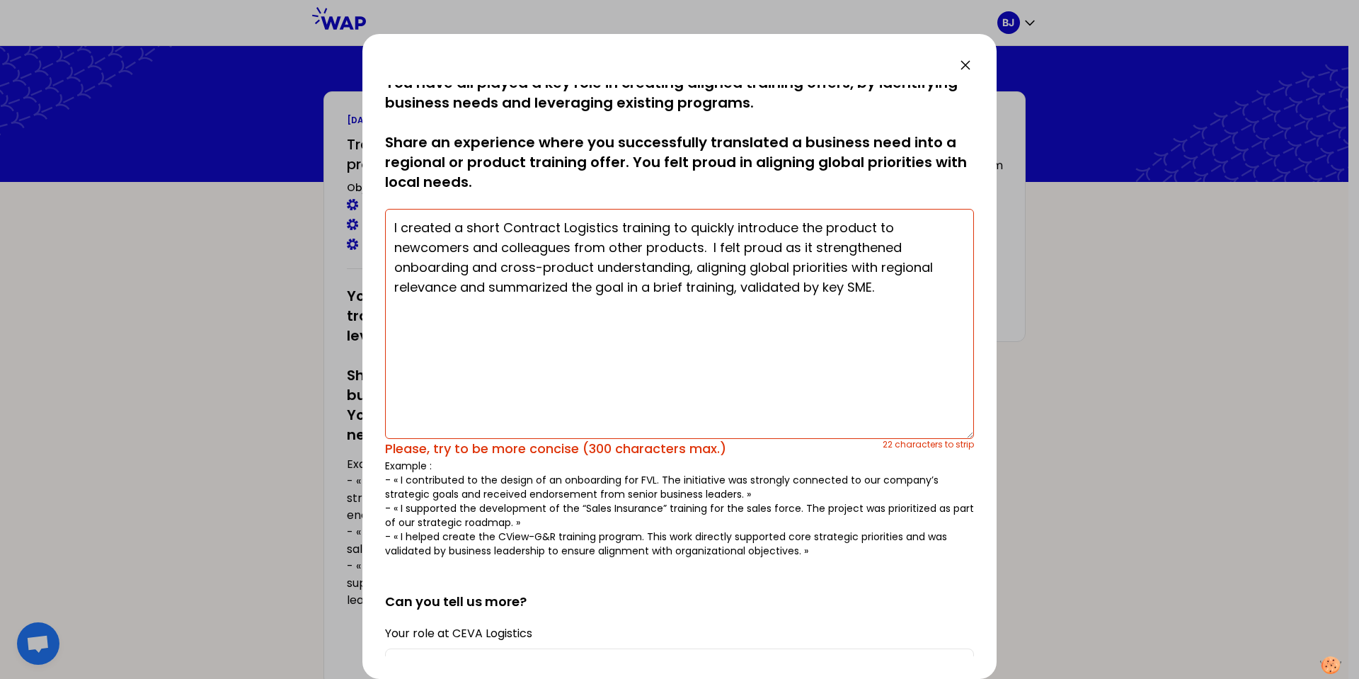
scroll to position [0, 0]
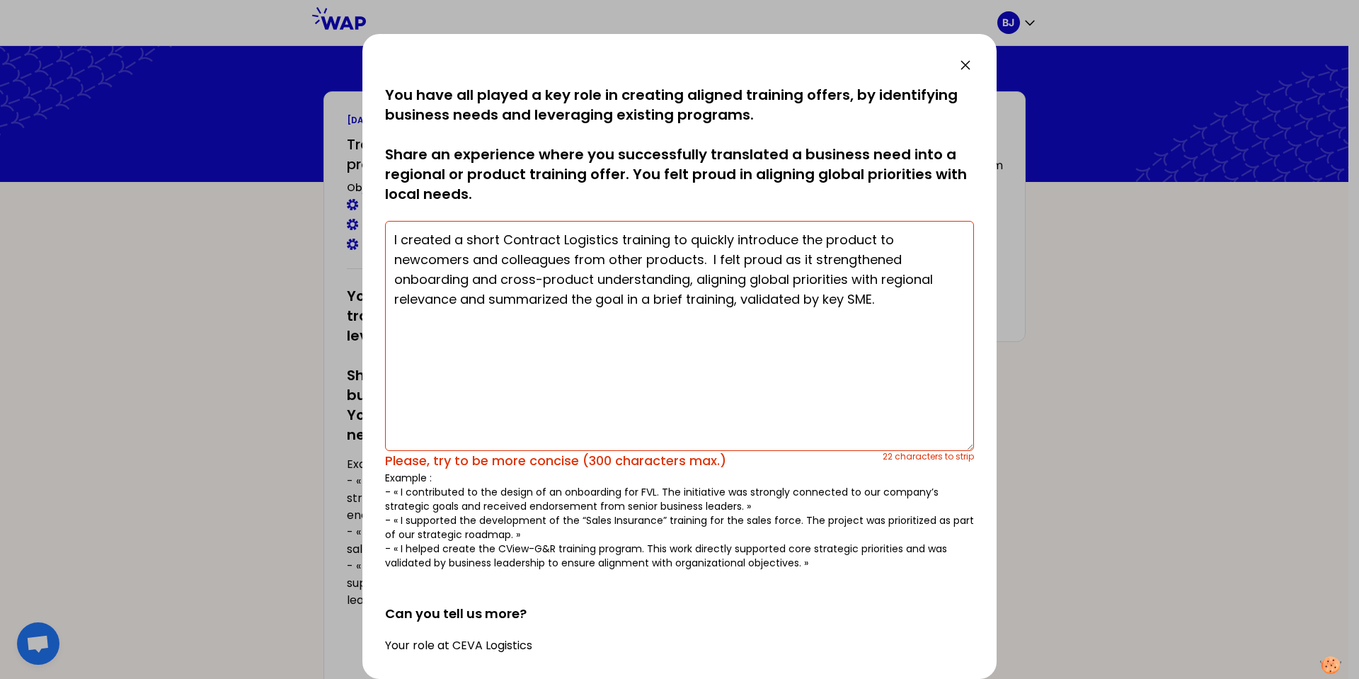
click at [895, 302] on textarea "I created a short Contract Logistics training to quickly introduce the product …" at bounding box center [679, 336] width 589 height 230
drag, startPoint x: 895, startPoint y: 302, endPoint x: 254, endPoint y: 154, distance: 658.0
click at [254, 154] on div "saved You have all played a key role in creating aligned training offers, by id…" at bounding box center [679, 339] width 1359 height 679
drag, startPoint x: 588, startPoint y: 458, endPoint x: 719, endPoint y: 456, distance: 131.0
click at [719, 456] on div "Please, try to be more concise (300 characters max.)" at bounding box center [634, 461] width 498 height 20
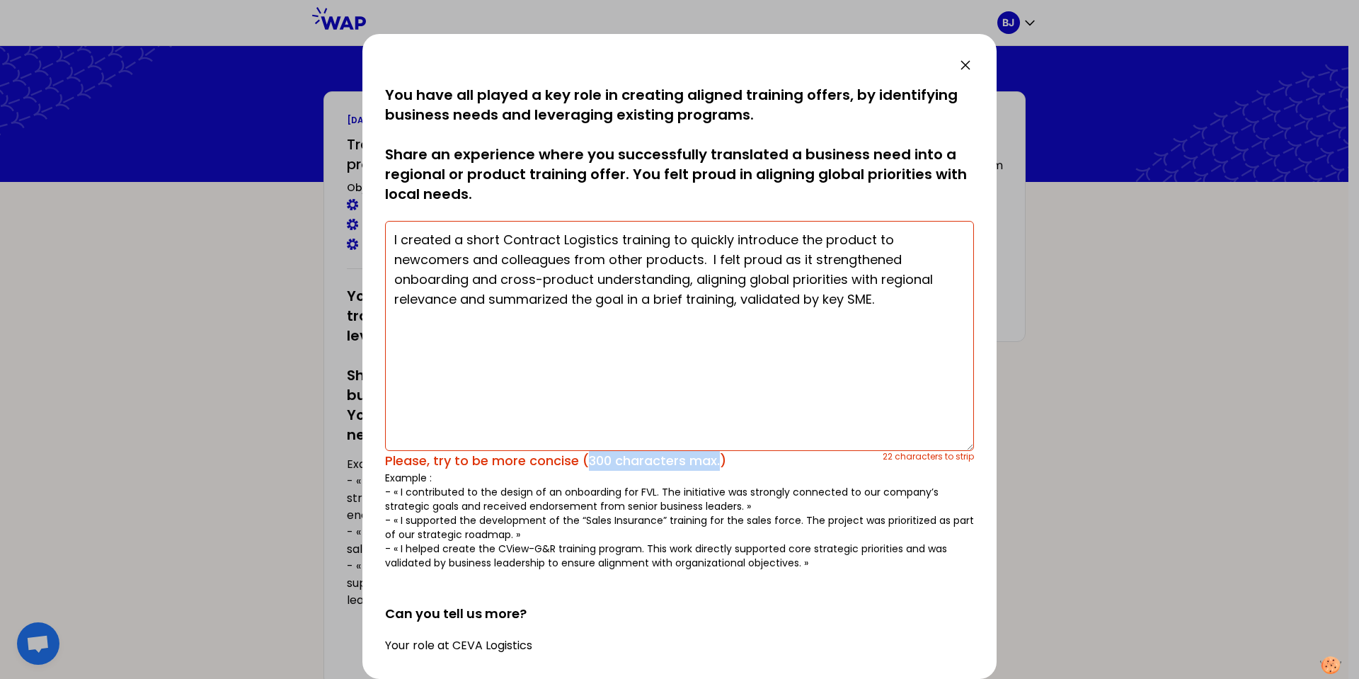
copy div "300 characters max."
drag, startPoint x: 719, startPoint y: 331, endPoint x: 837, endPoint y: 320, distance: 118.7
click at [723, 331] on textarea "I created a short Contract Logistics training to quickly introduce the product …" at bounding box center [679, 336] width 589 height 230
drag, startPoint x: 936, startPoint y: 311, endPoint x: 306, endPoint y: 184, distance: 642.6
click at [306, 184] on div "saved You have all played a key role in creating aligned training offers, by id…" at bounding box center [679, 339] width 1359 height 679
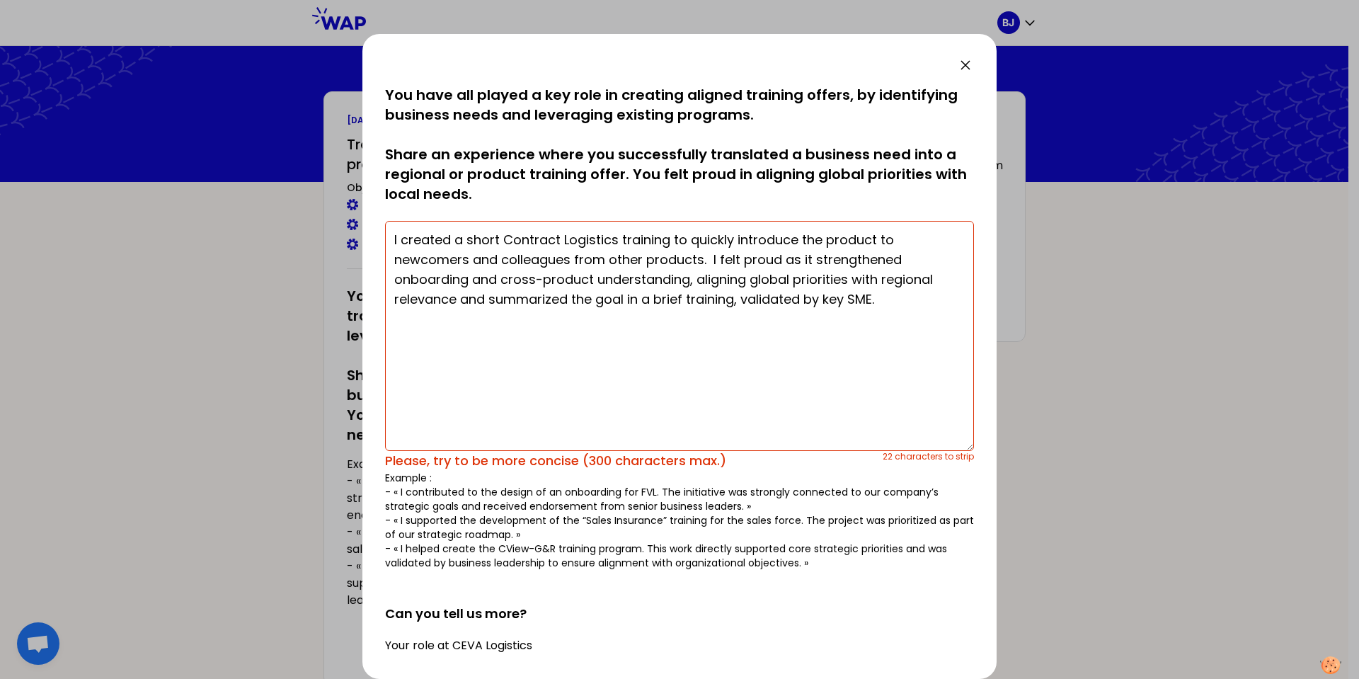
paste textarea "introduce the product to newcomers and colleagues from other products. It stren…"
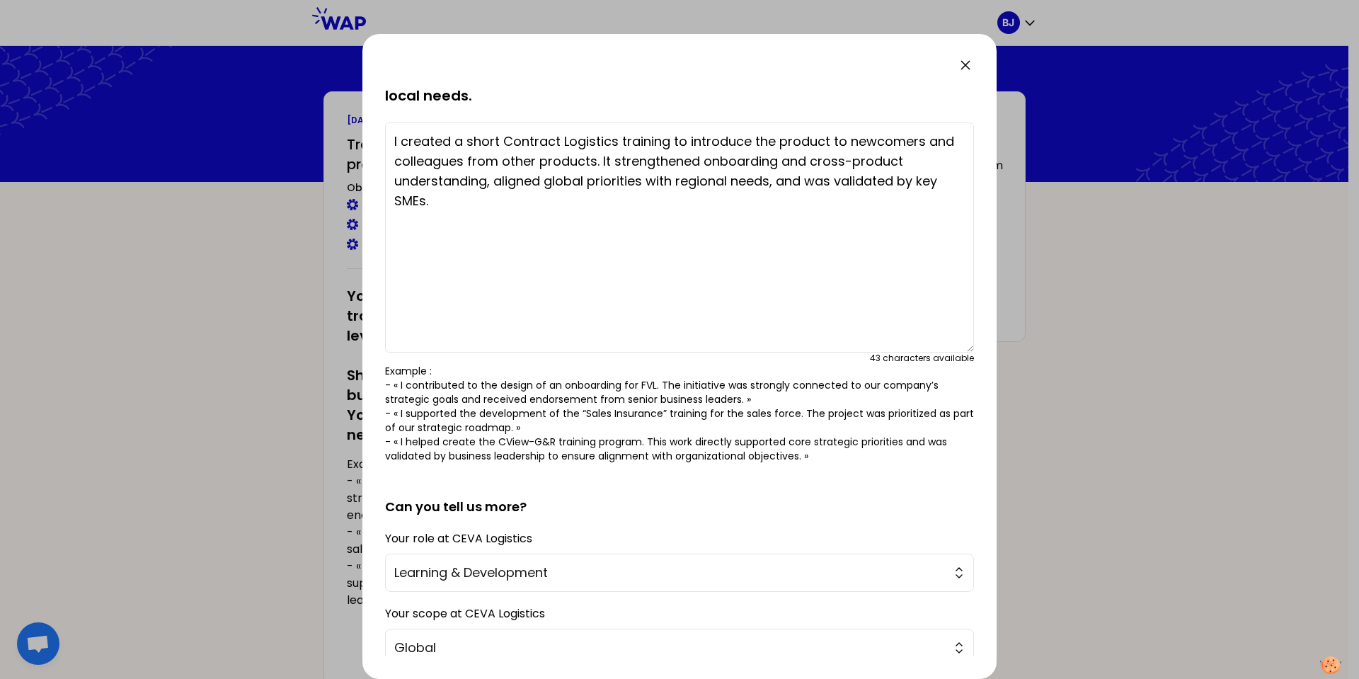
scroll to position [202, 0]
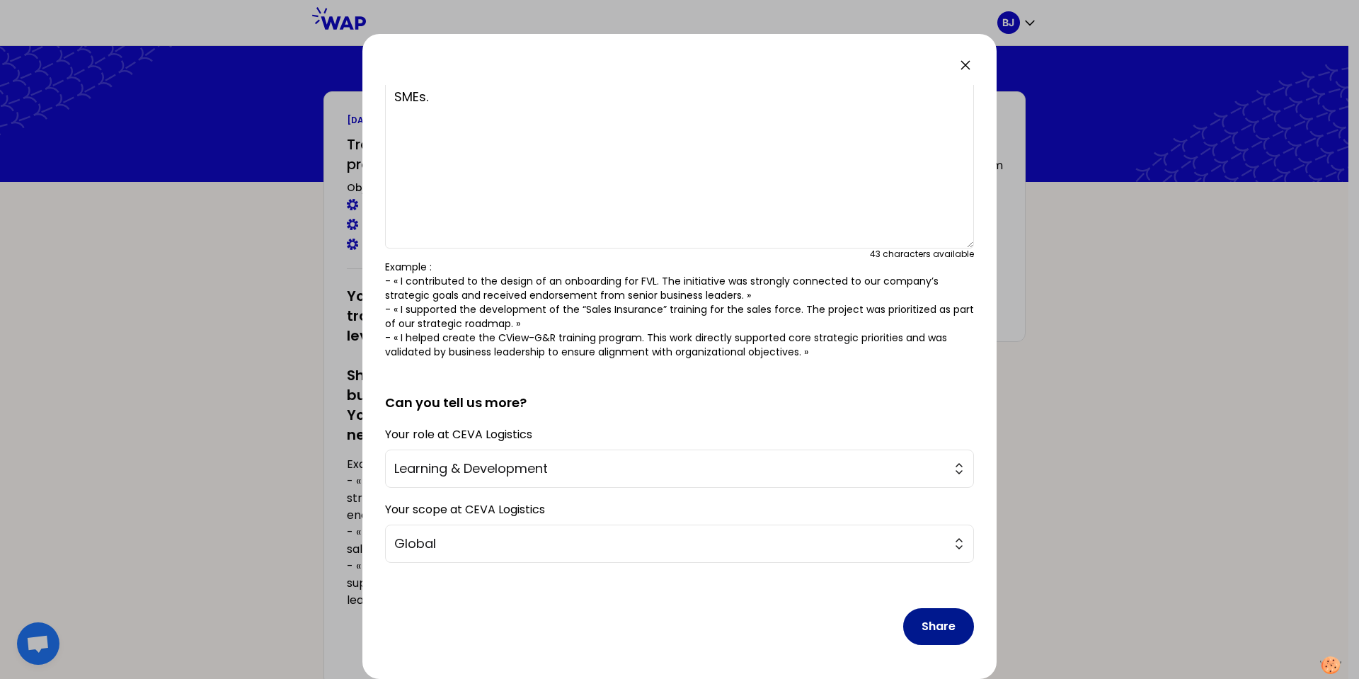
type textarea "I created a short Contract Logistics training to introduce the product to newco…"
drag, startPoint x: 939, startPoint y: 629, endPoint x: 861, endPoint y: 650, distance: 80.2
click at [939, 629] on button "Share" at bounding box center [938, 626] width 71 height 37
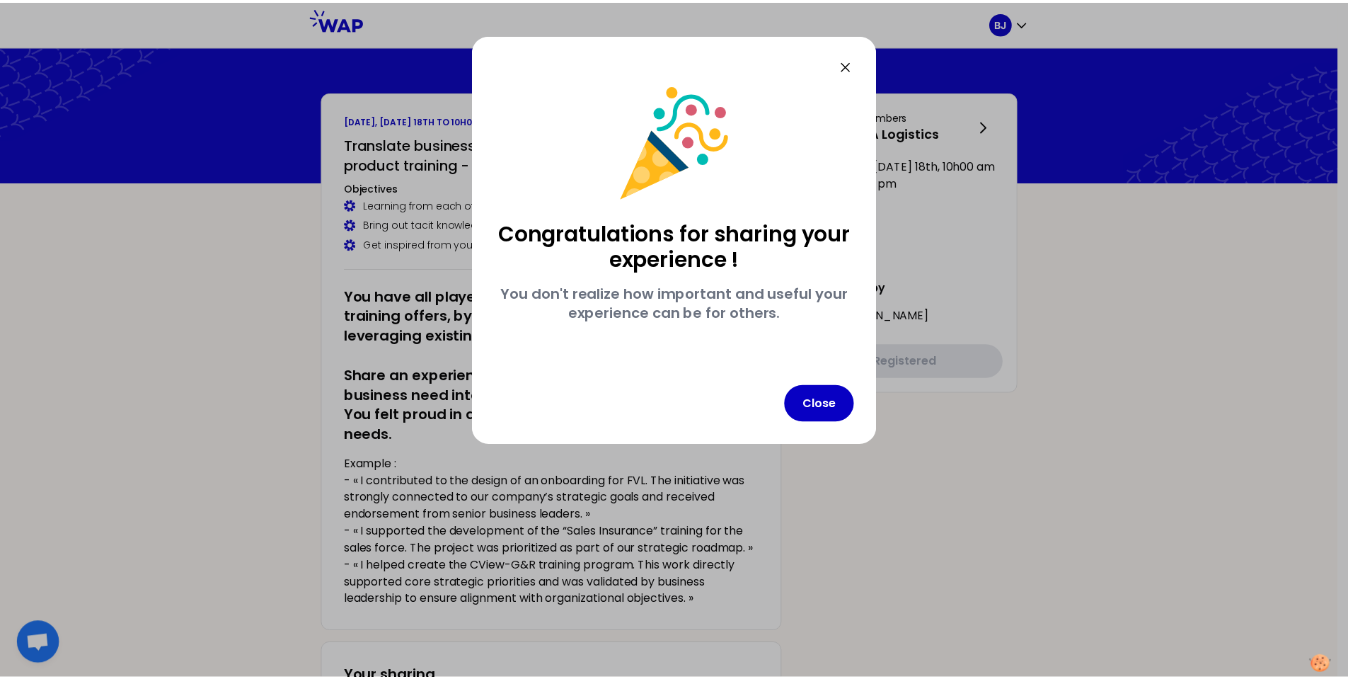
scroll to position [0, 0]
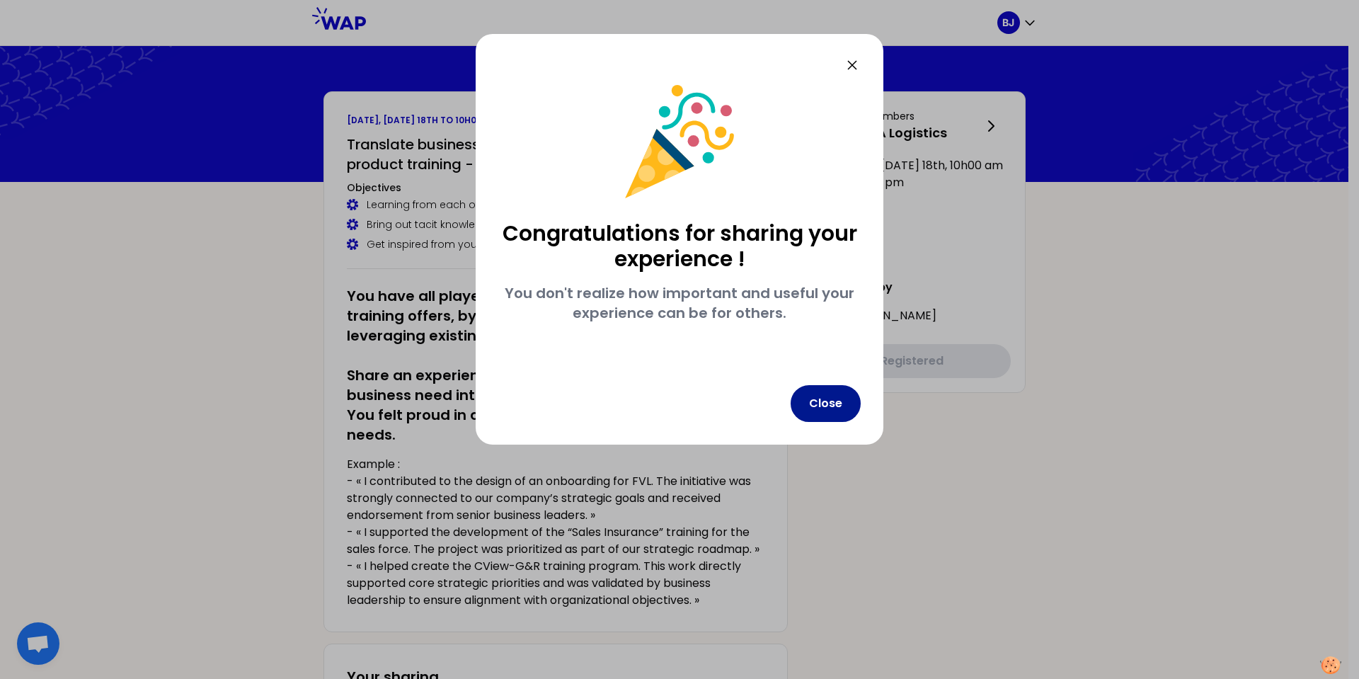
click at [815, 391] on button "Close" at bounding box center [826, 403] width 70 height 37
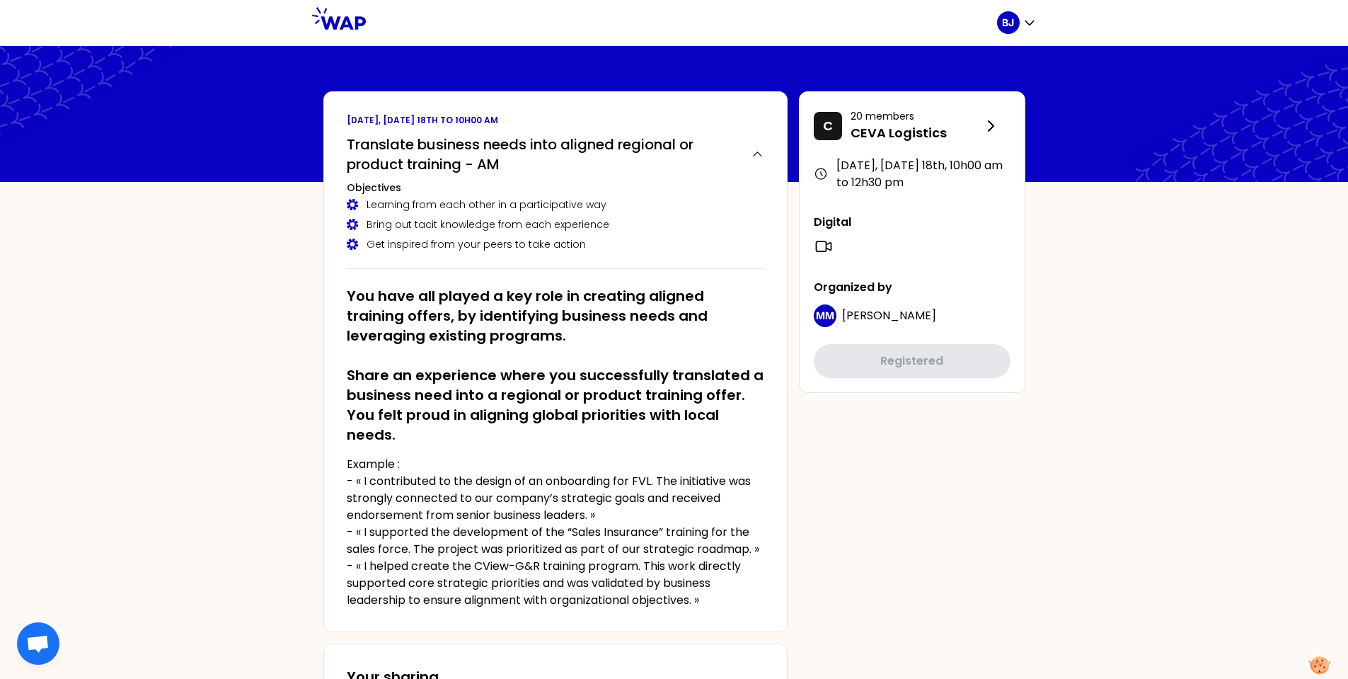
click at [360, 25] on icon at bounding box center [339, 18] width 54 height 23
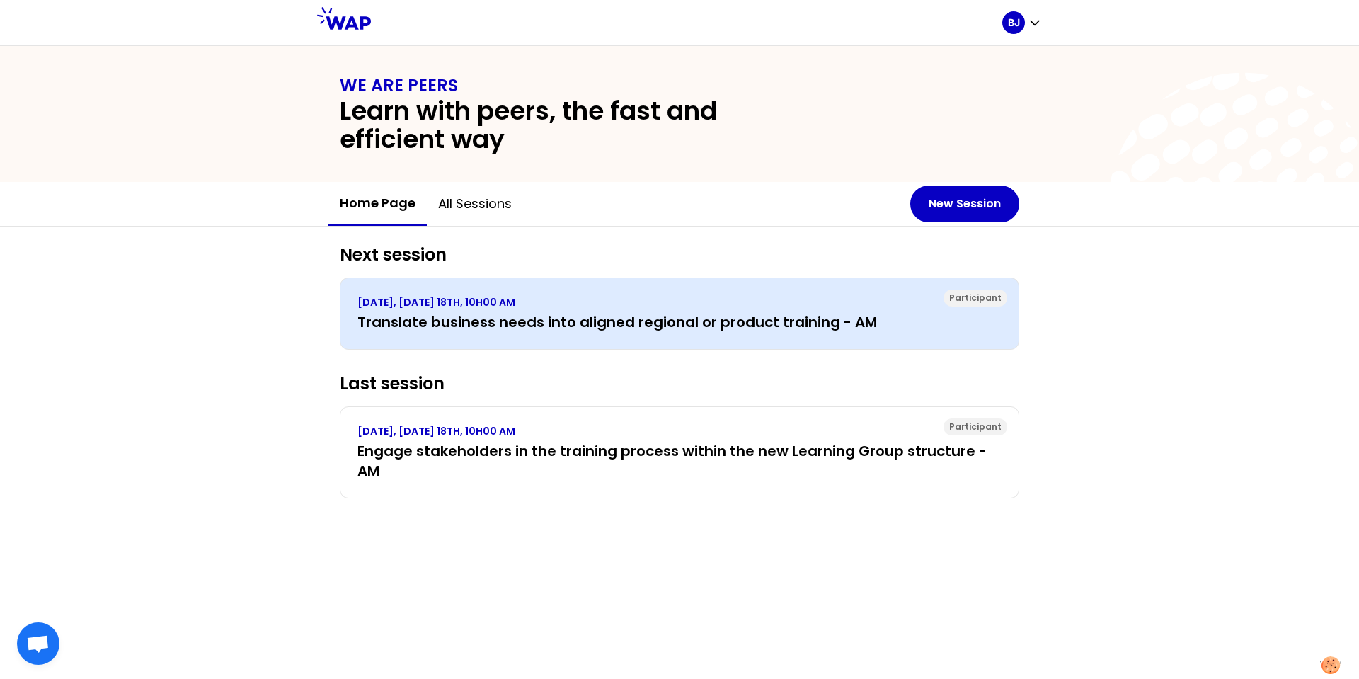
click at [673, 323] on h3 "Translate business needs into aligned regional or product training - AM" at bounding box center [679, 322] width 644 height 20
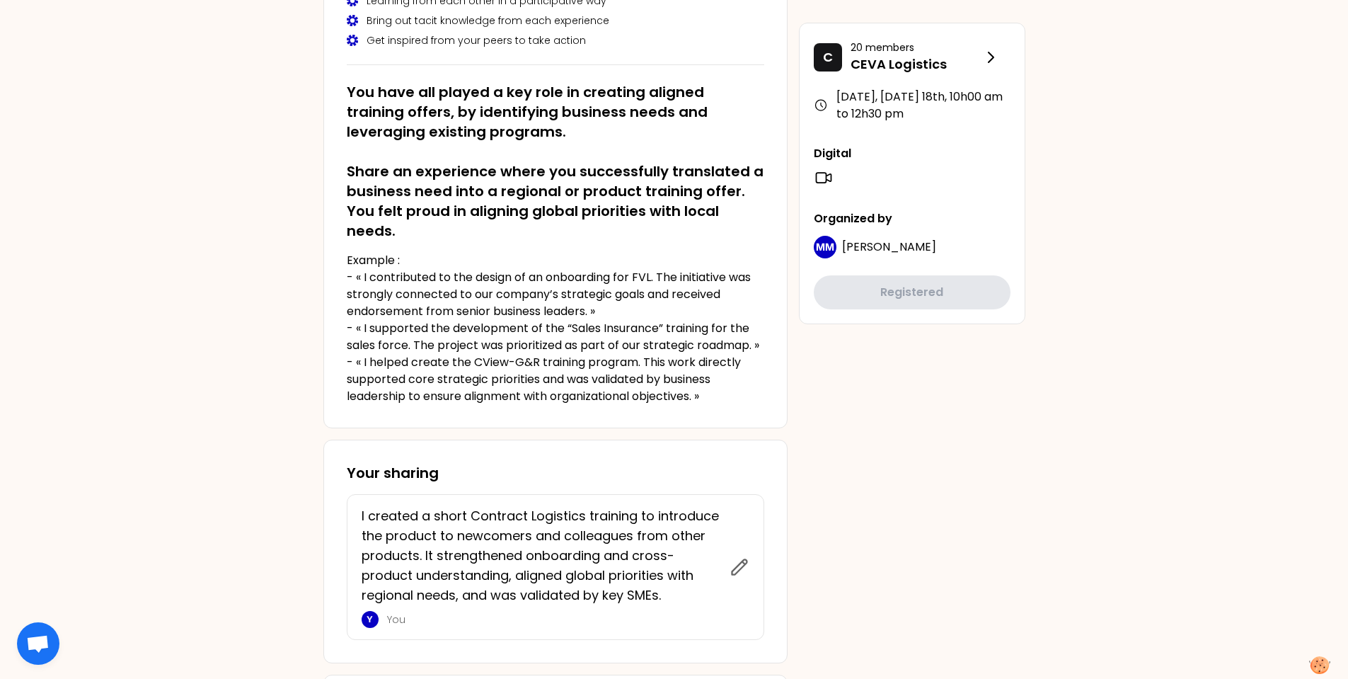
scroll to position [71, 0]
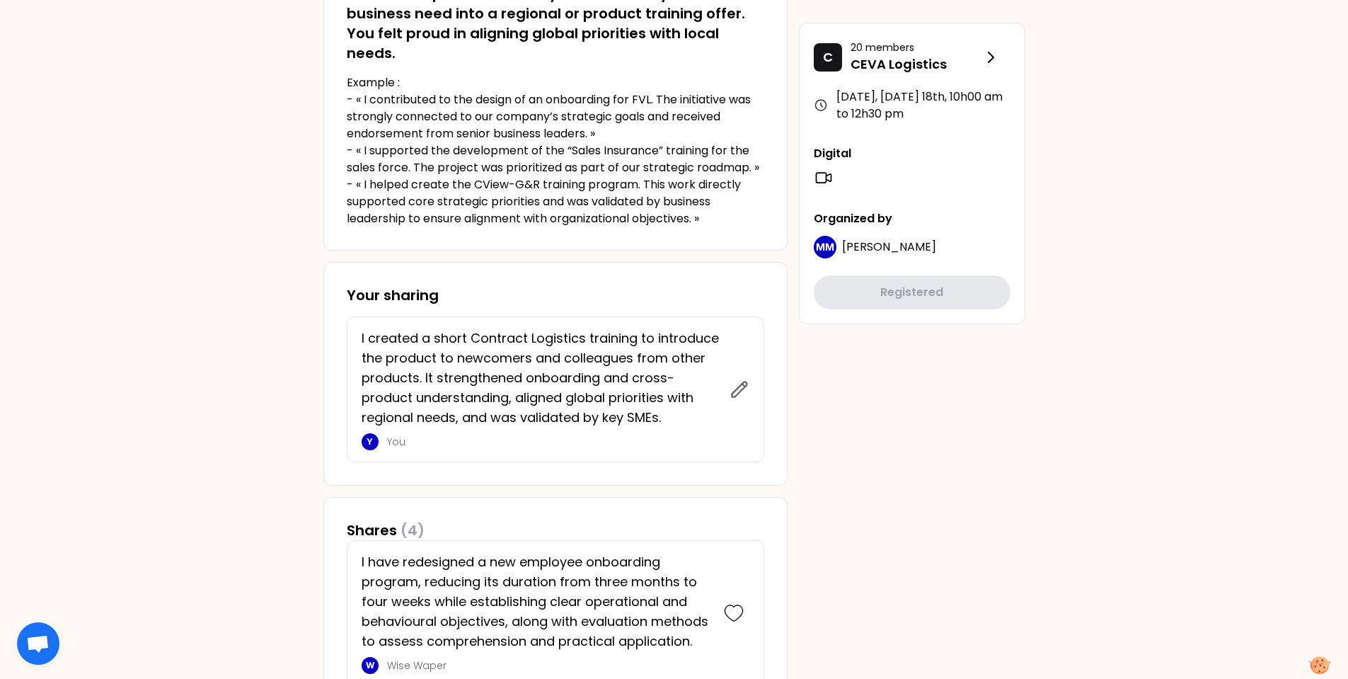
scroll to position [351, 0]
